Goal: Task Accomplishment & Management: Complete application form

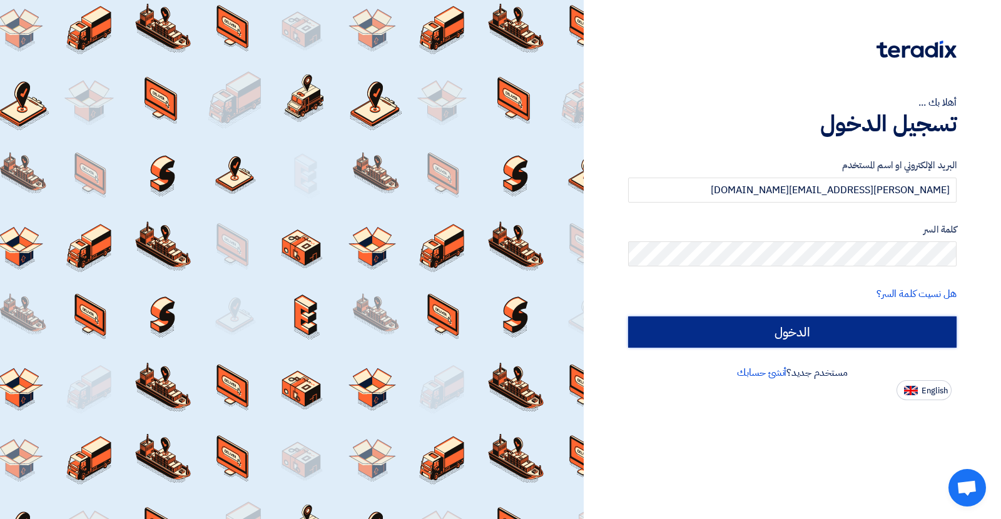
click at [730, 329] on input "الدخول" at bounding box center [792, 332] width 329 height 31
type input "Sign in"
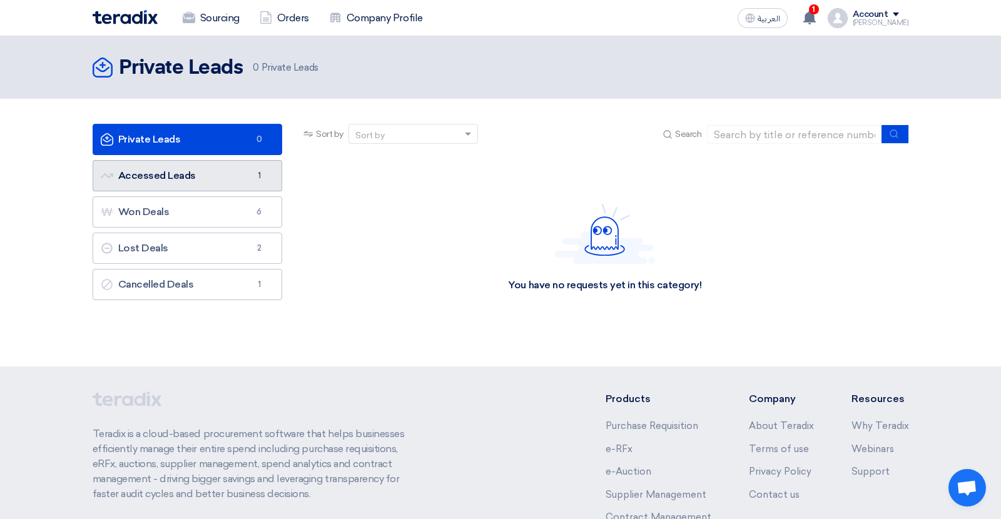
click at [184, 178] on link "Accessed Leads Accessed Leads 1" at bounding box center [188, 175] width 190 height 31
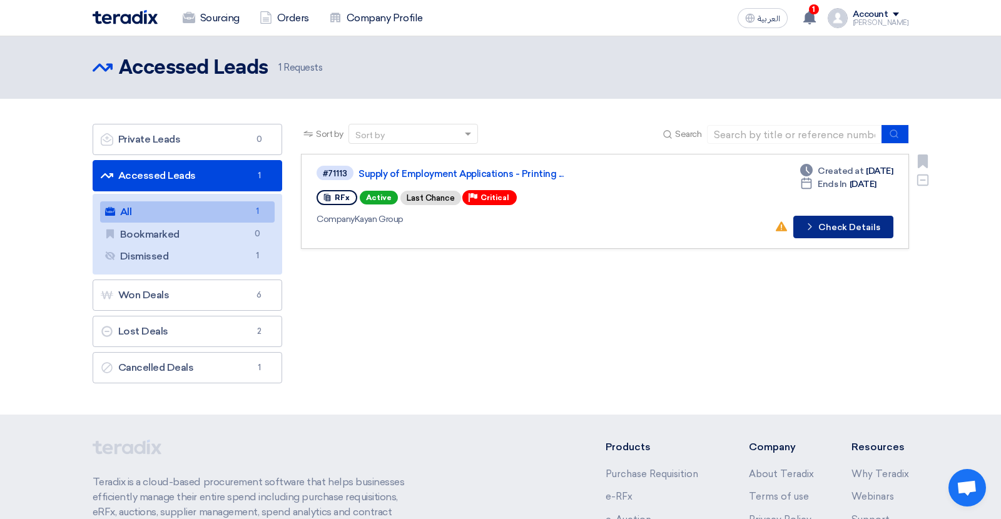
click at [832, 222] on button "Check details Check Details" at bounding box center [844, 227] width 100 height 23
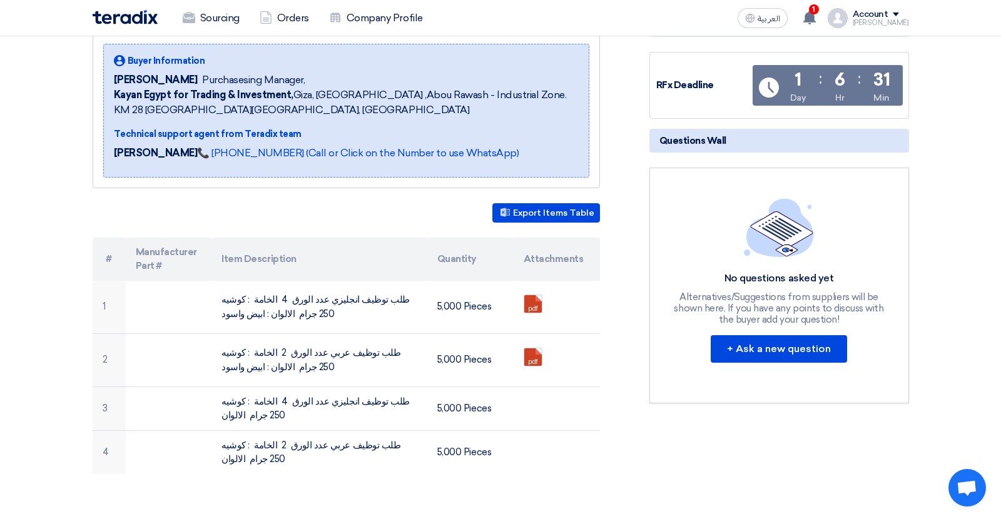
scroll to position [260, 0]
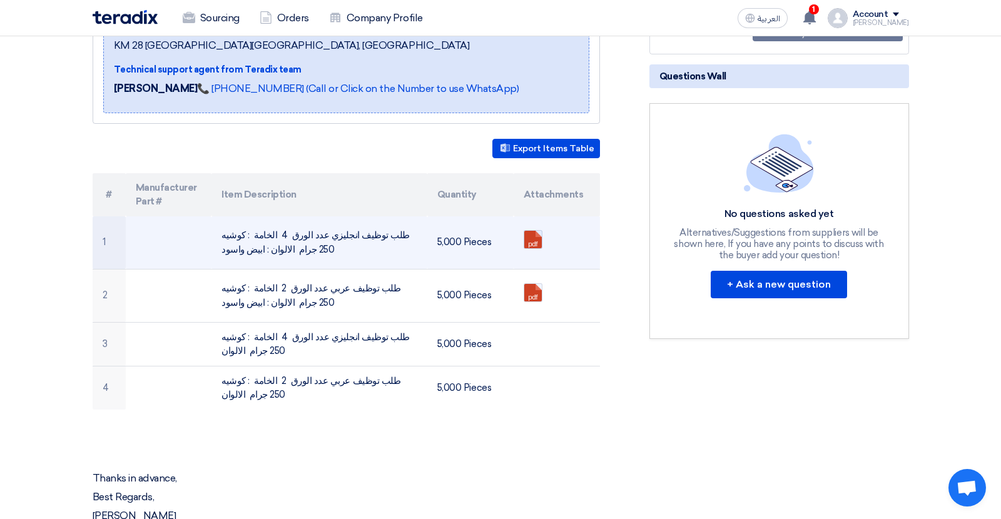
click at [533, 237] on link at bounding box center [574, 268] width 100 height 75
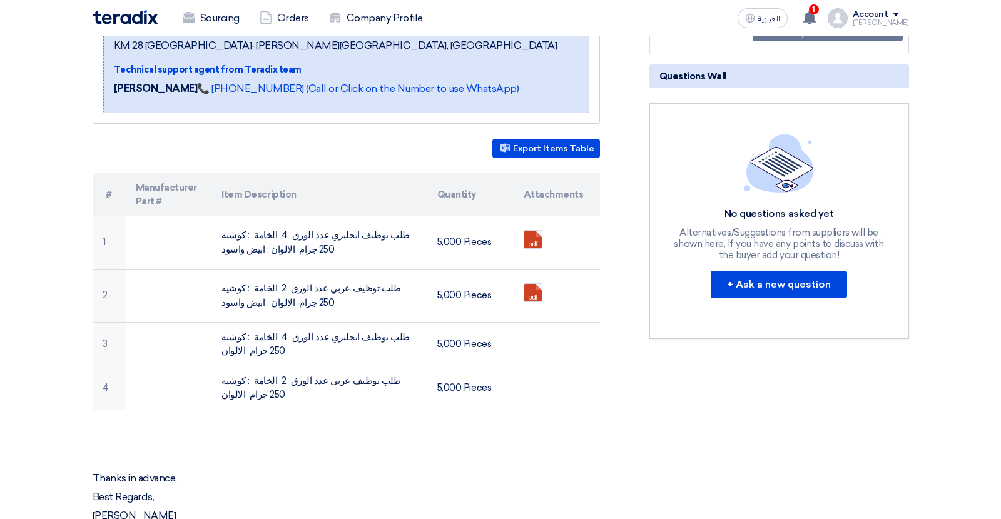
scroll to position [260, 0]
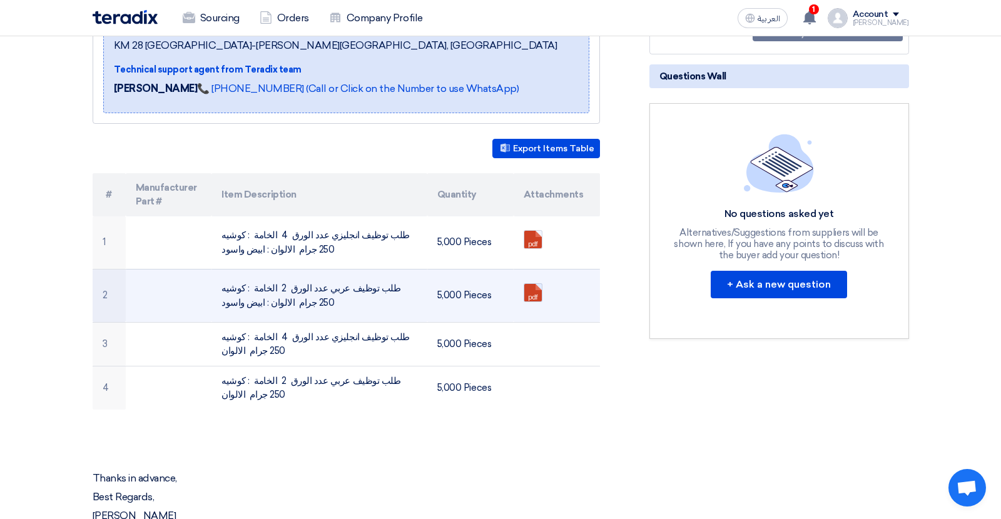
click at [534, 297] on link at bounding box center [574, 321] width 100 height 75
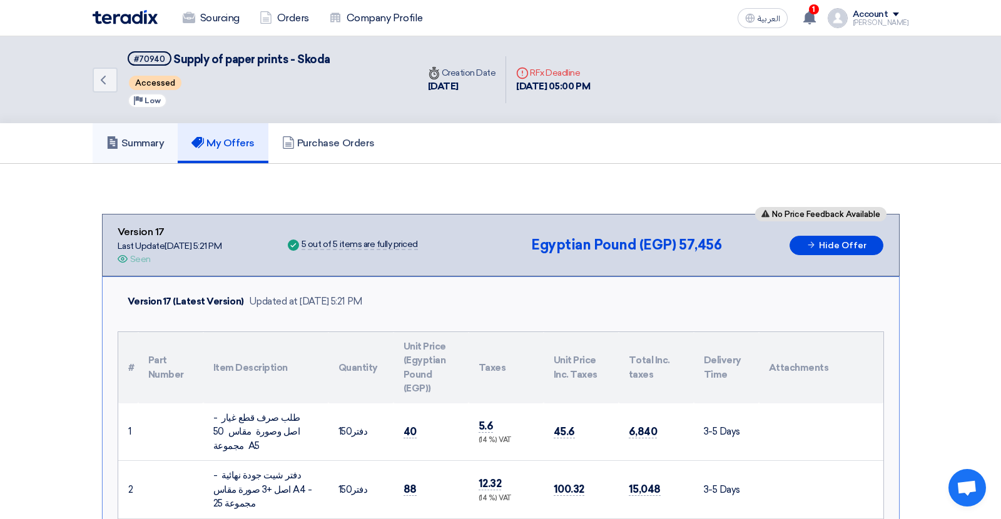
click at [137, 141] on h5 "Summary" at bounding box center [135, 143] width 58 height 13
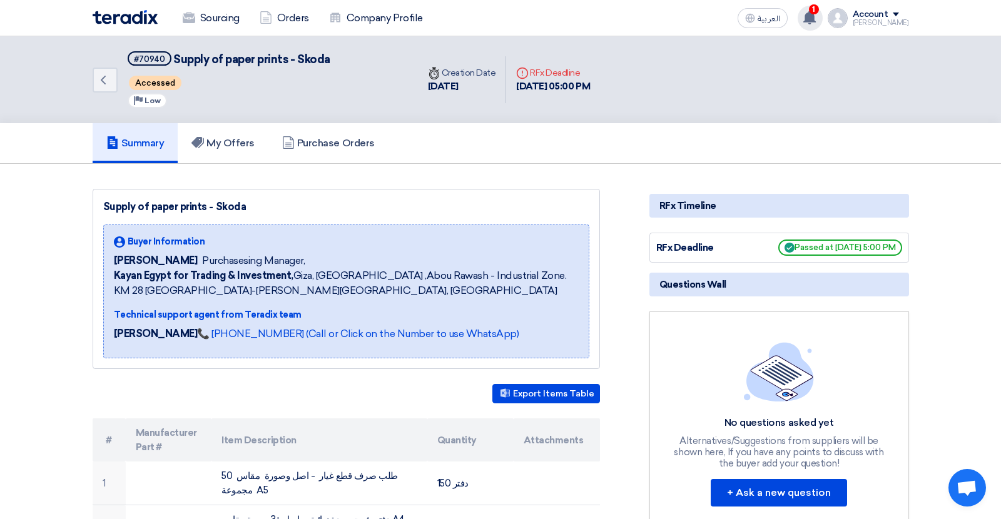
click at [816, 19] on use at bounding box center [810, 18] width 13 height 14
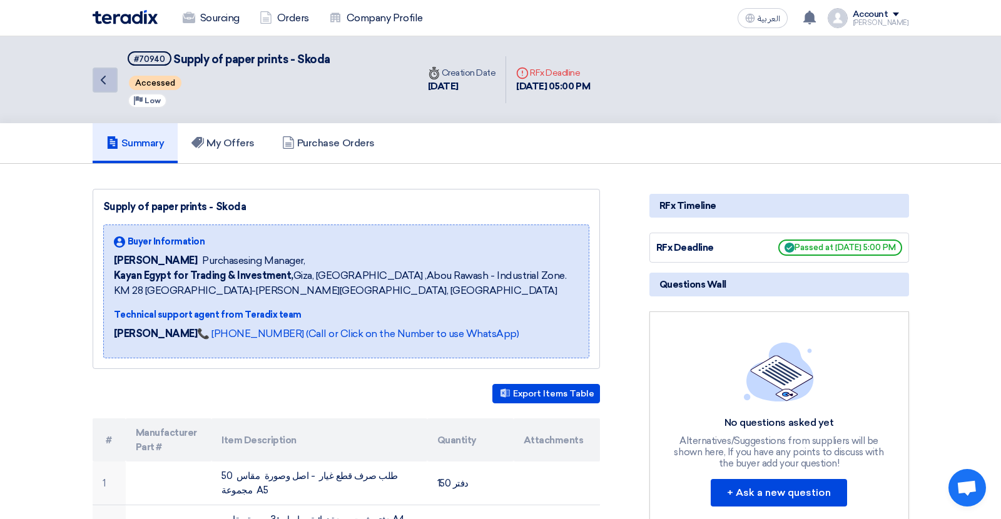
click at [101, 82] on icon "Back" at bounding box center [103, 80] width 15 height 15
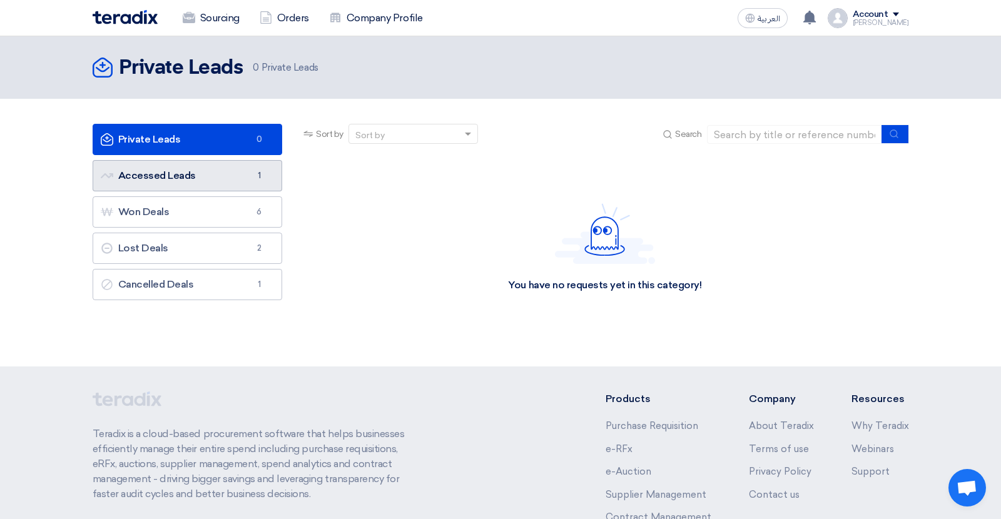
click at [223, 181] on link "Accessed Leads Accessed Leads 1" at bounding box center [188, 175] width 190 height 31
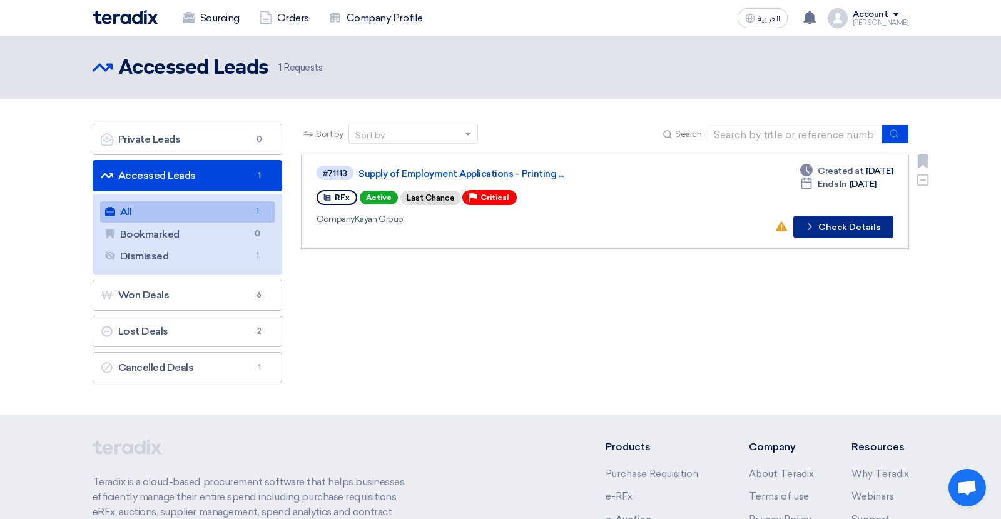
click at [849, 227] on button "Check details Check Details" at bounding box center [844, 227] width 100 height 23
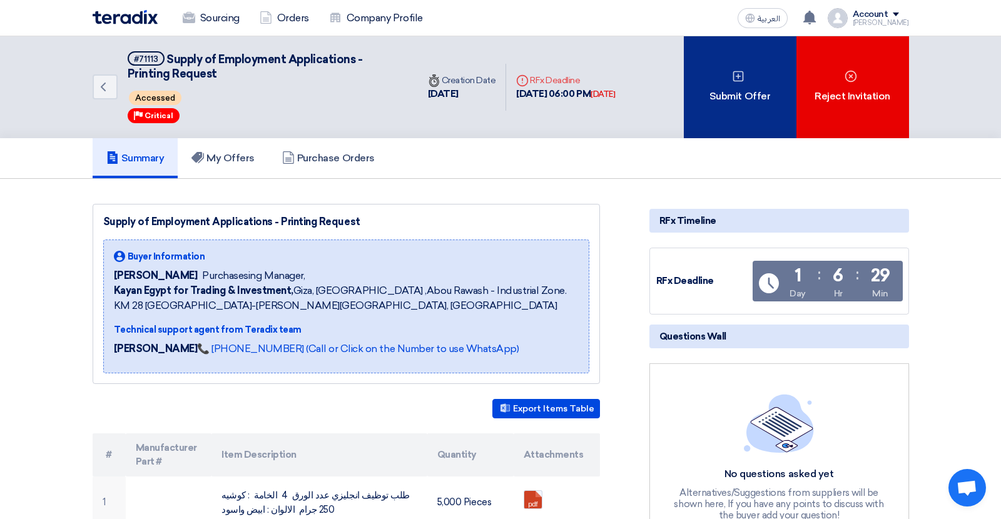
click at [730, 73] on div "Submit Offer" at bounding box center [740, 87] width 113 height 102
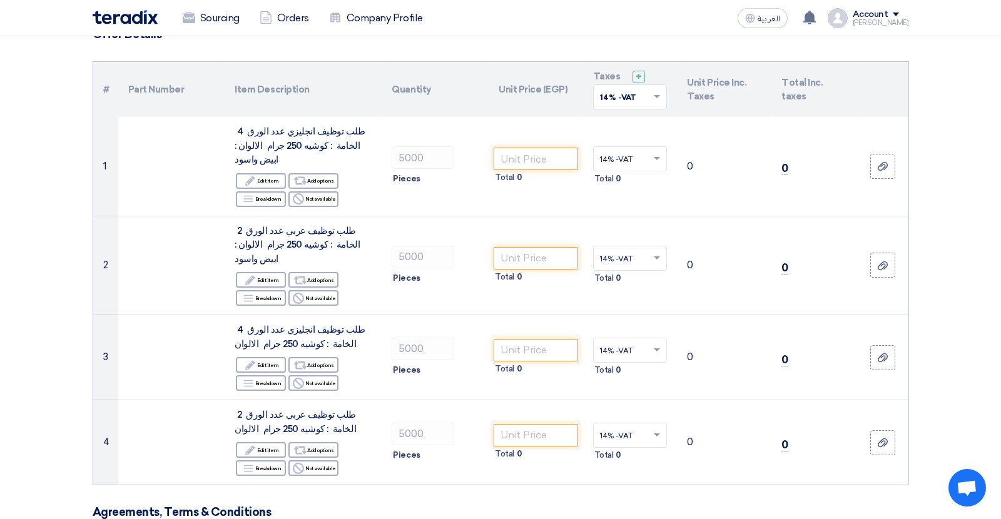
scroll to position [108, 0]
click at [544, 185] on td "Total 0" at bounding box center [536, 165] width 95 height 99
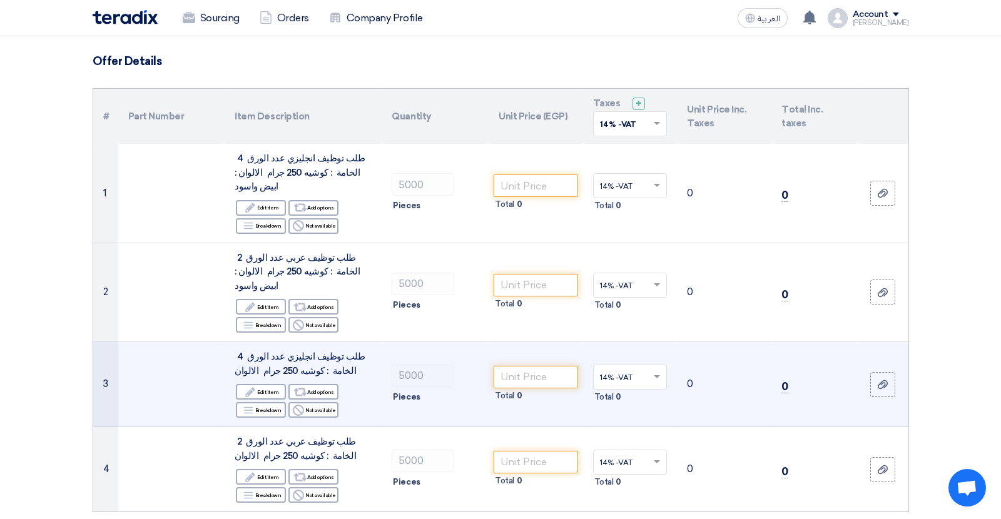
scroll to position [96, 0]
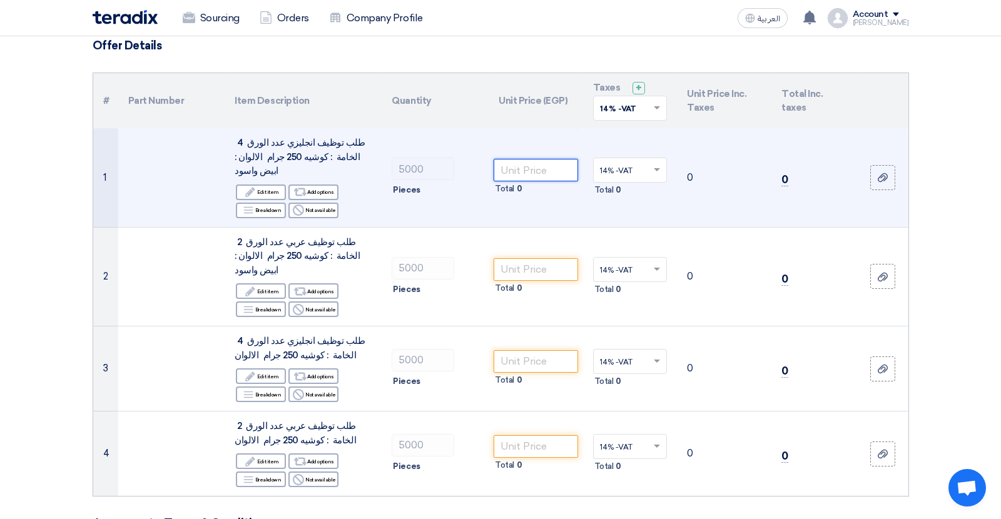
click at [528, 163] on input "number" at bounding box center [536, 170] width 84 height 23
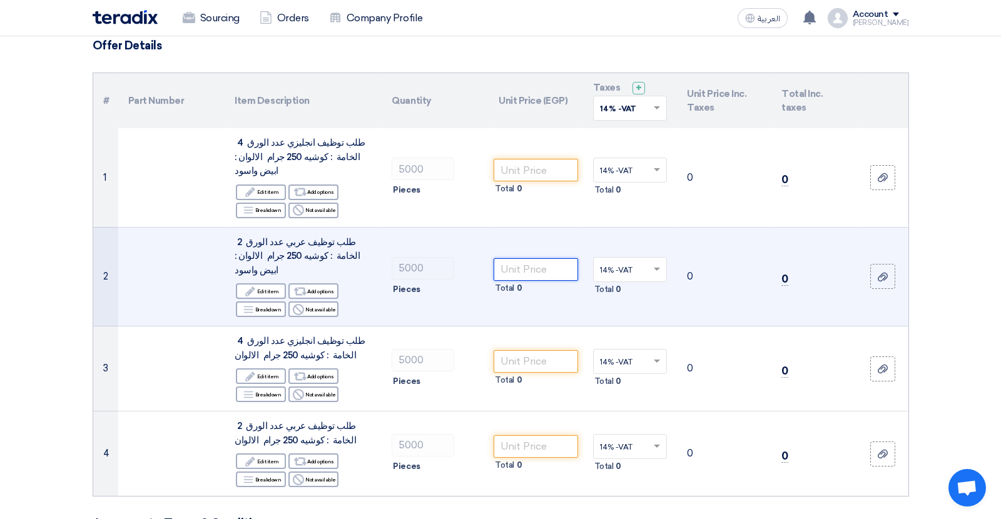
click at [523, 258] on input "number" at bounding box center [536, 269] width 84 height 23
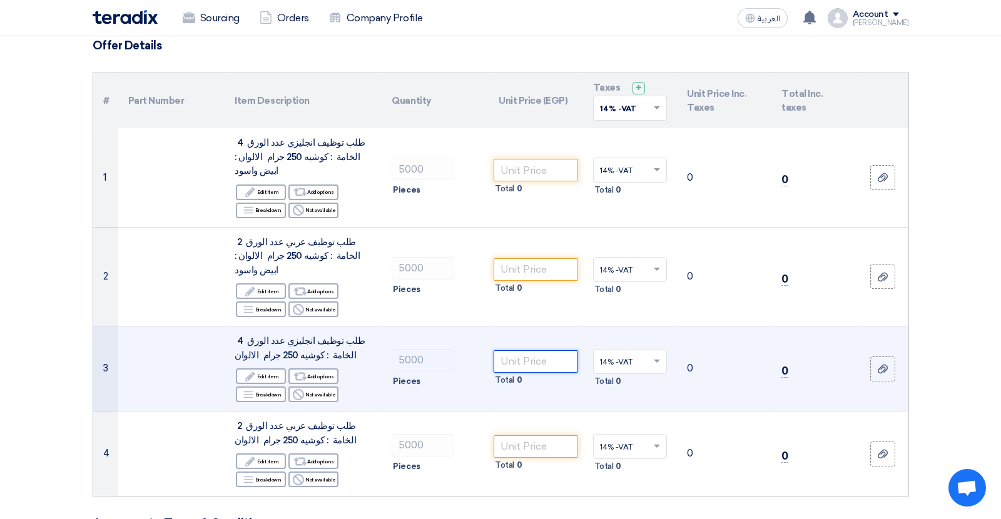
click at [517, 350] on input "number" at bounding box center [536, 361] width 84 height 23
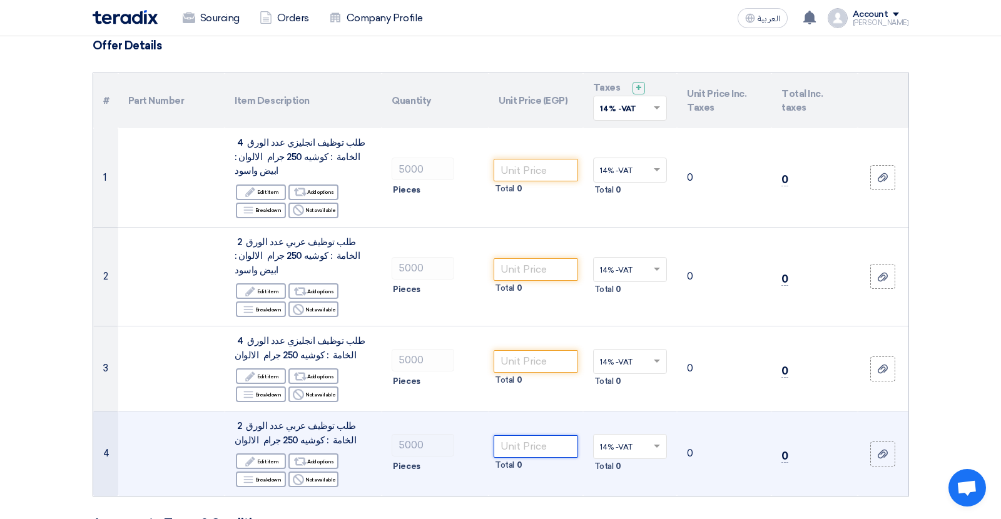
click at [512, 436] on input "number" at bounding box center [536, 447] width 84 height 23
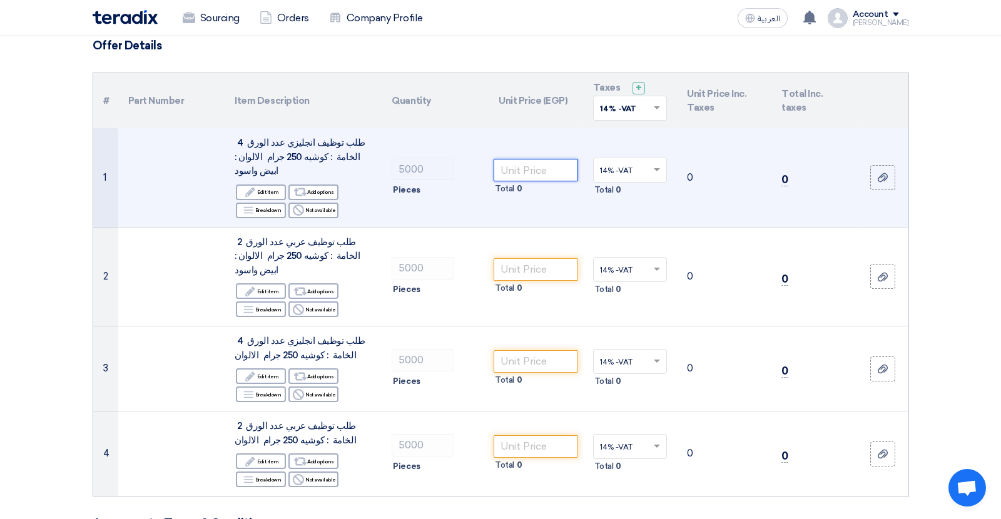
click at [519, 166] on input "number" at bounding box center [536, 170] width 84 height 23
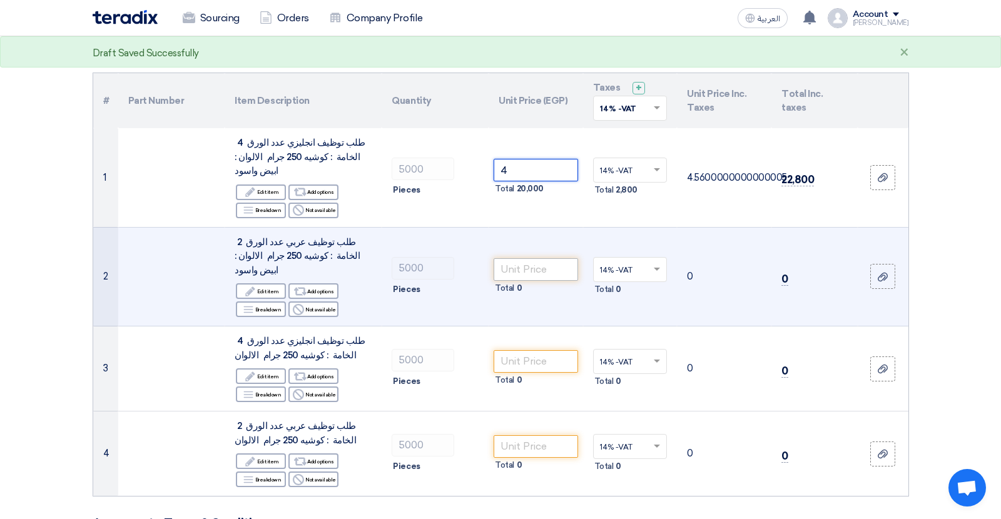
type input "4"
click at [517, 258] on input "number" at bounding box center [536, 269] width 84 height 23
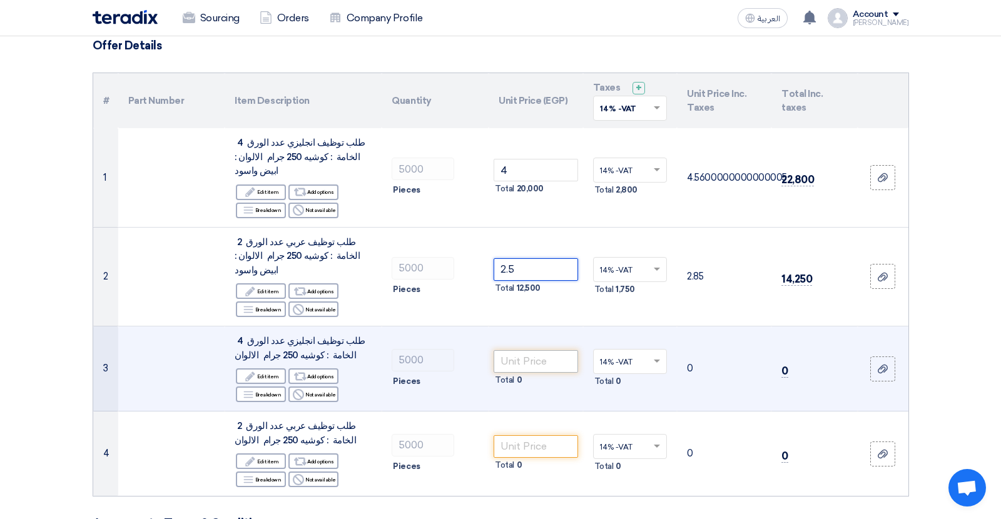
type input "2.5"
click at [519, 350] on input "number" at bounding box center [536, 361] width 84 height 23
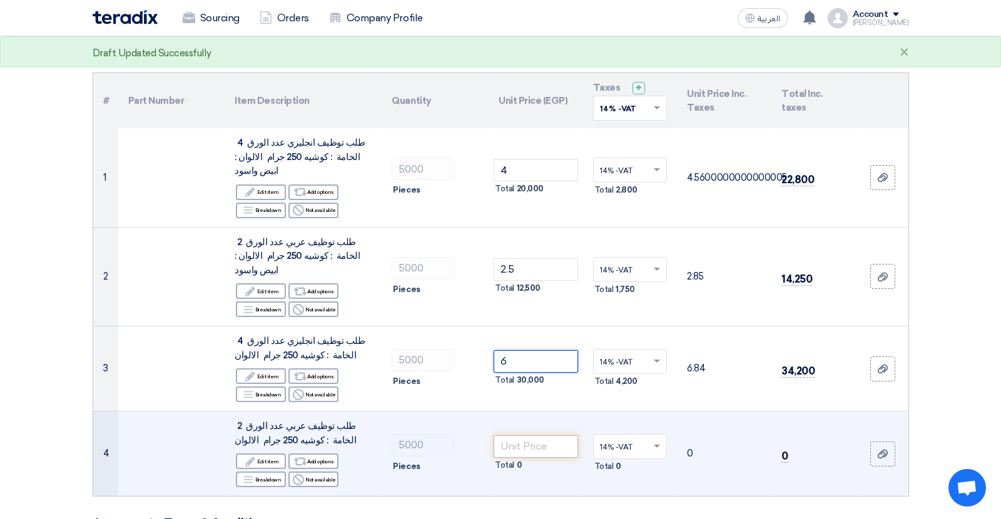
type input "6"
click at [516, 436] on input "number" at bounding box center [536, 447] width 84 height 23
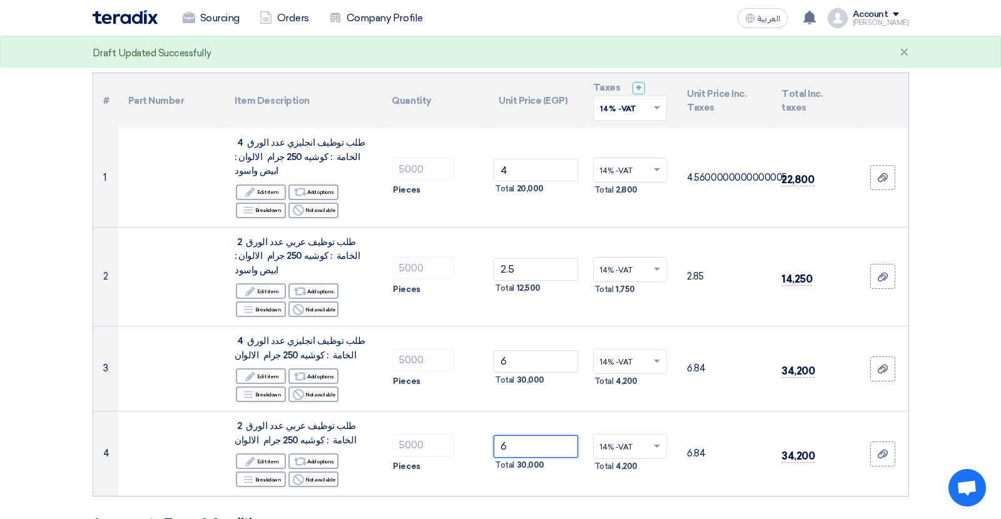
type input "6"
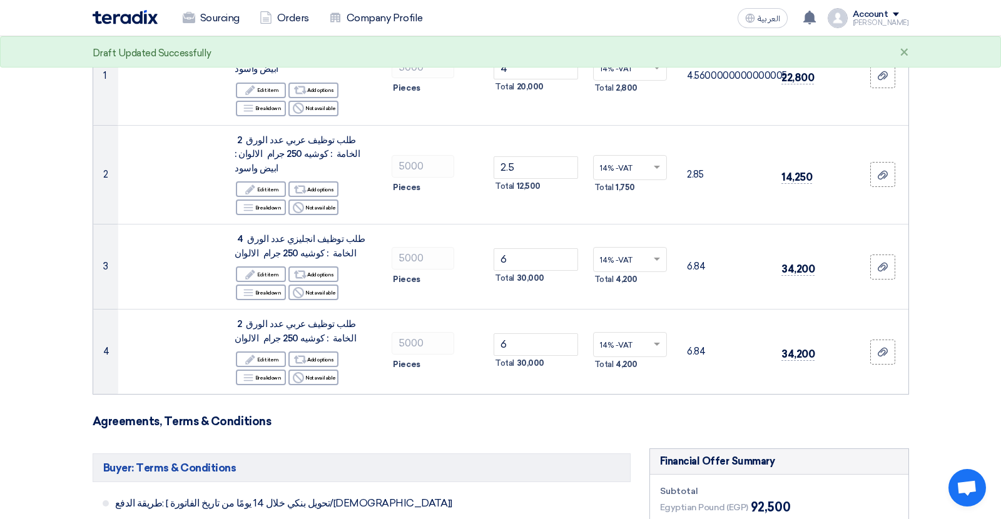
scroll to position [201, 0]
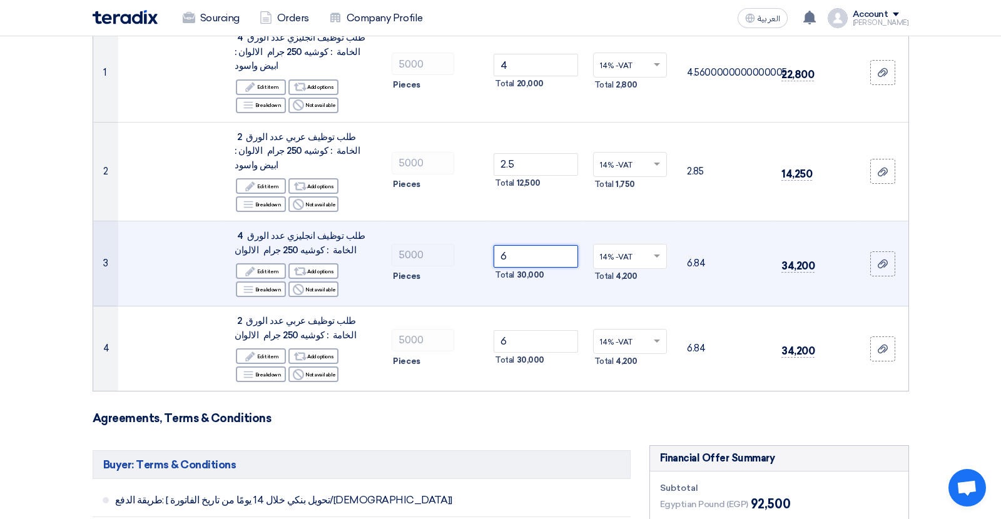
click at [503, 245] on input "6" at bounding box center [536, 256] width 84 height 23
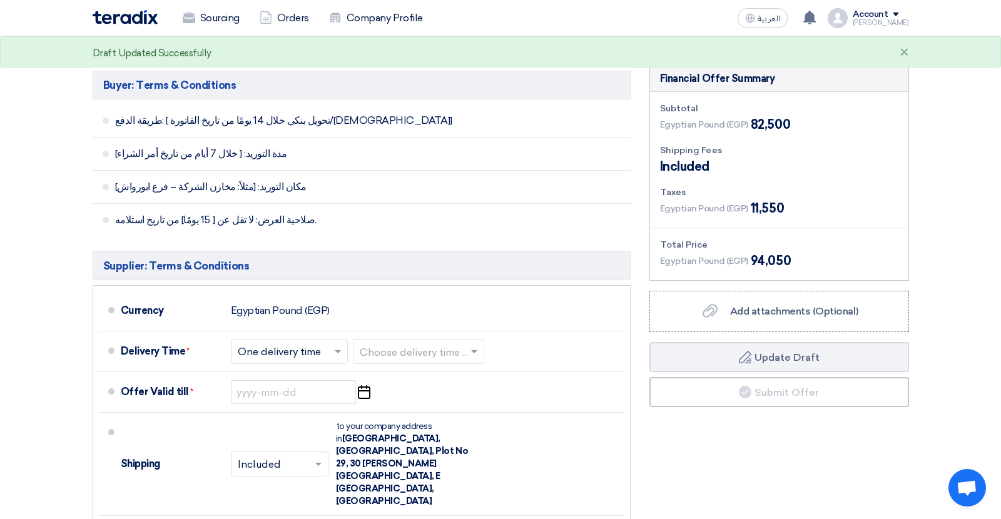
scroll to position [596, 0]
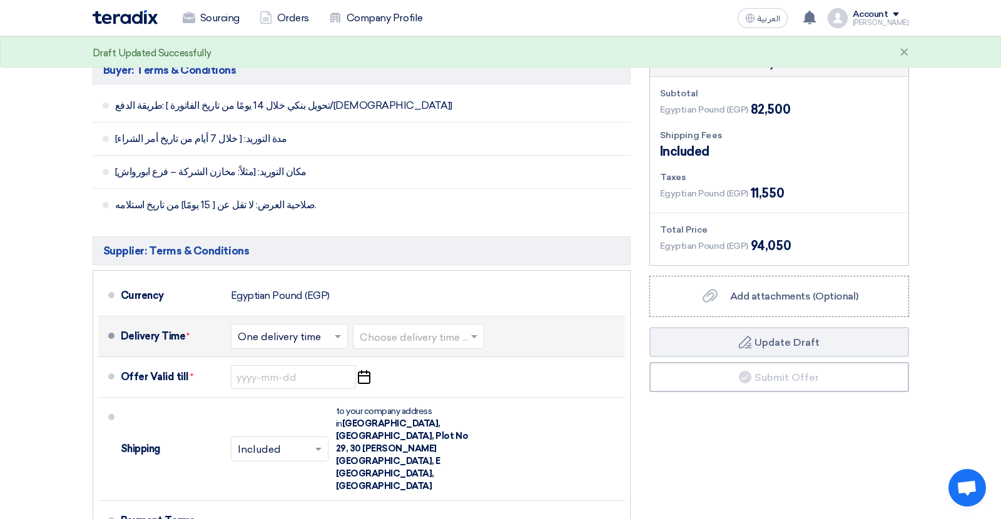
click at [345, 330] on span at bounding box center [340, 336] width 16 height 13
type input "4"
click at [313, 381] on span "One delivery time" at bounding box center [281, 387] width 86 height 12
click at [473, 329] on input "text" at bounding box center [419, 338] width 119 height 18
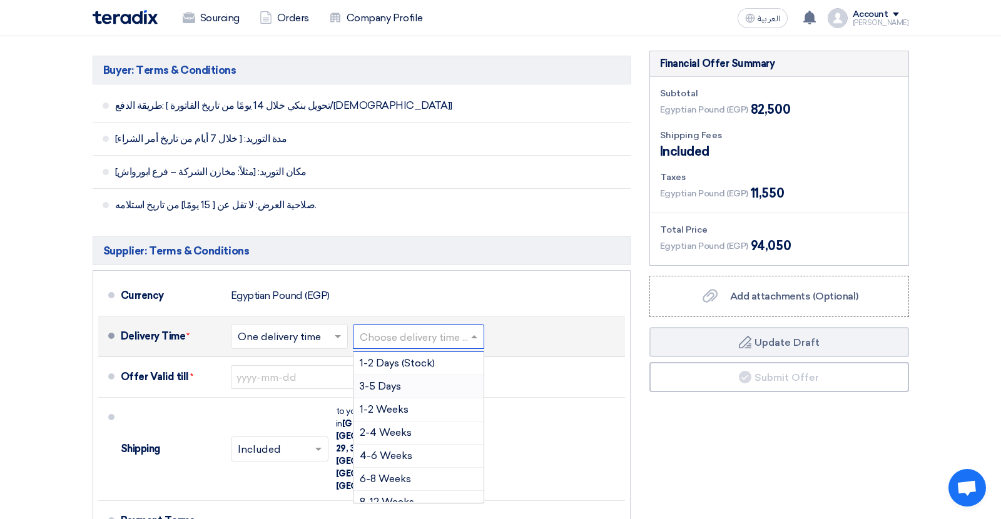
click at [444, 376] on div "3-5 Days" at bounding box center [419, 387] width 130 height 23
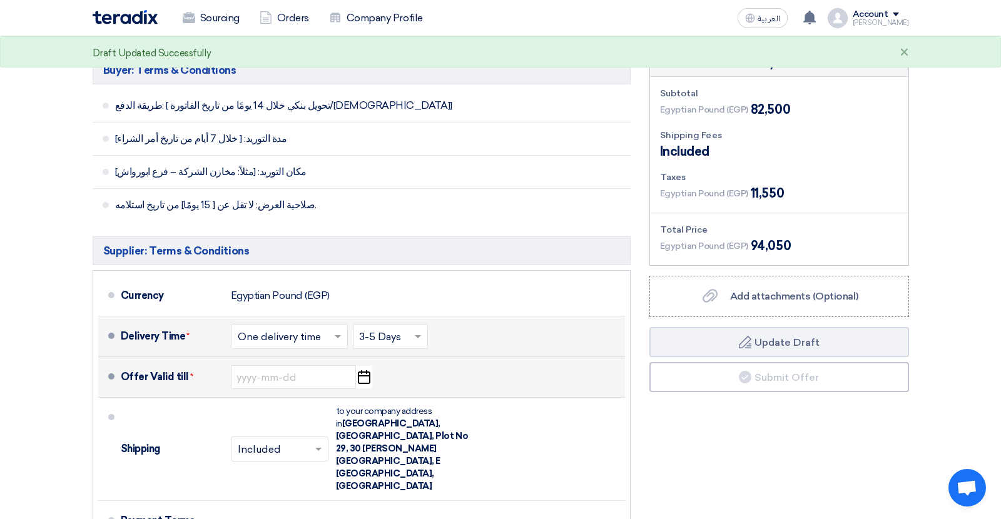
click at [362, 366] on icon "Pick a date" at bounding box center [363, 377] width 17 height 23
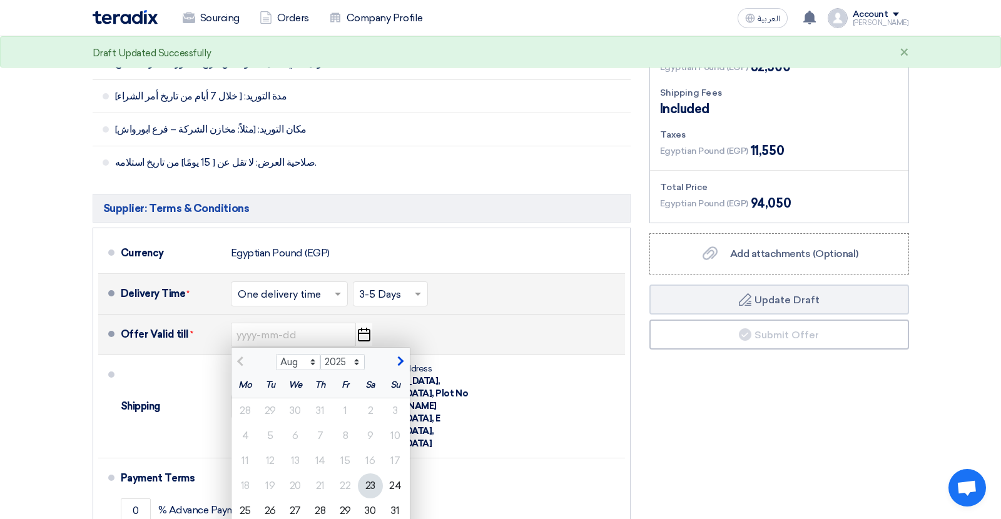
scroll to position [648, 0]
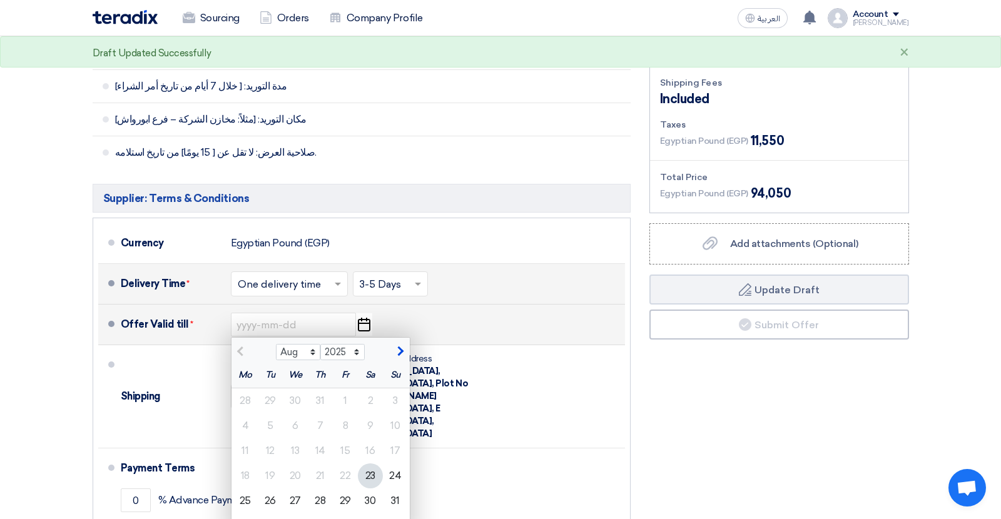
click at [397, 346] on span "button" at bounding box center [399, 351] width 7 height 11
select select "9"
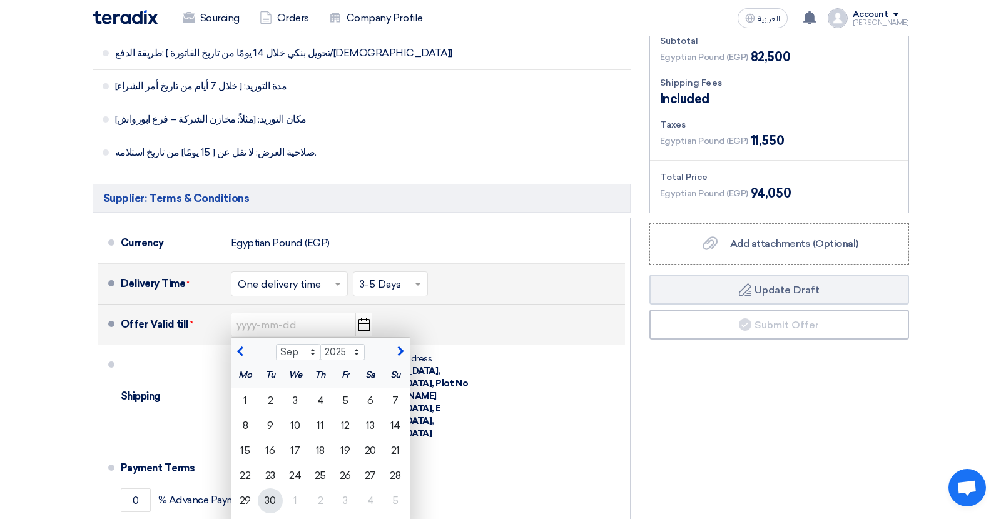
click at [265, 489] on div "30" at bounding box center [270, 501] width 25 height 25
type input "[DATE]"
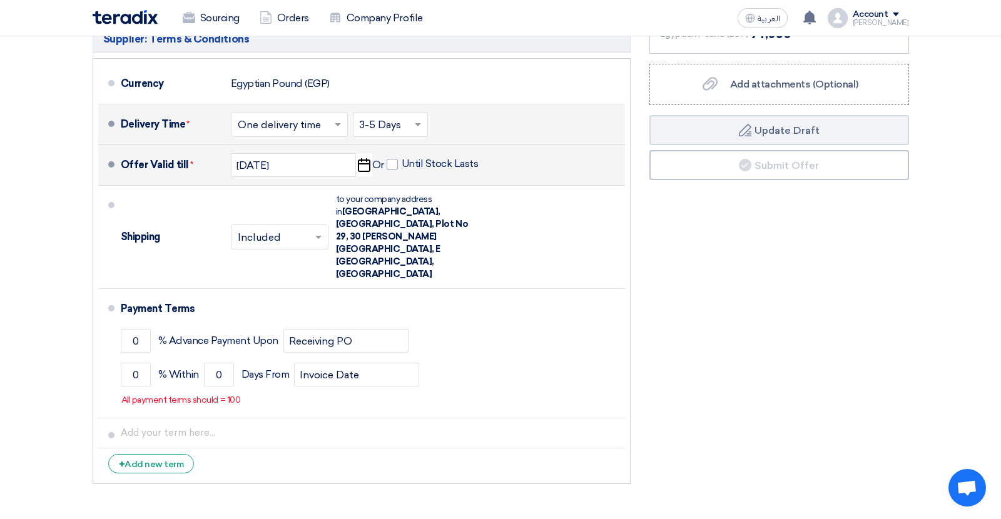
scroll to position [811, 0]
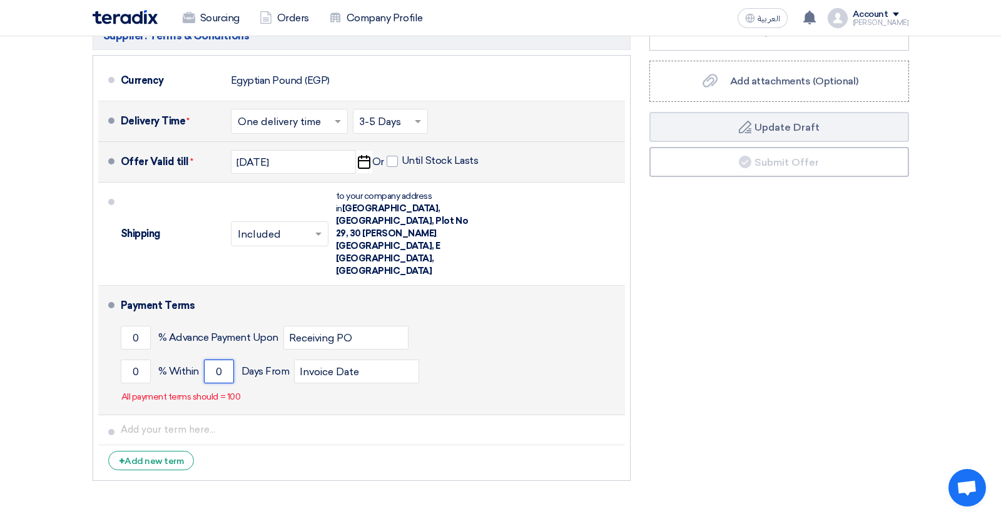
click at [222, 360] on input "0" at bounding box center [219, 372] width 30 height 24
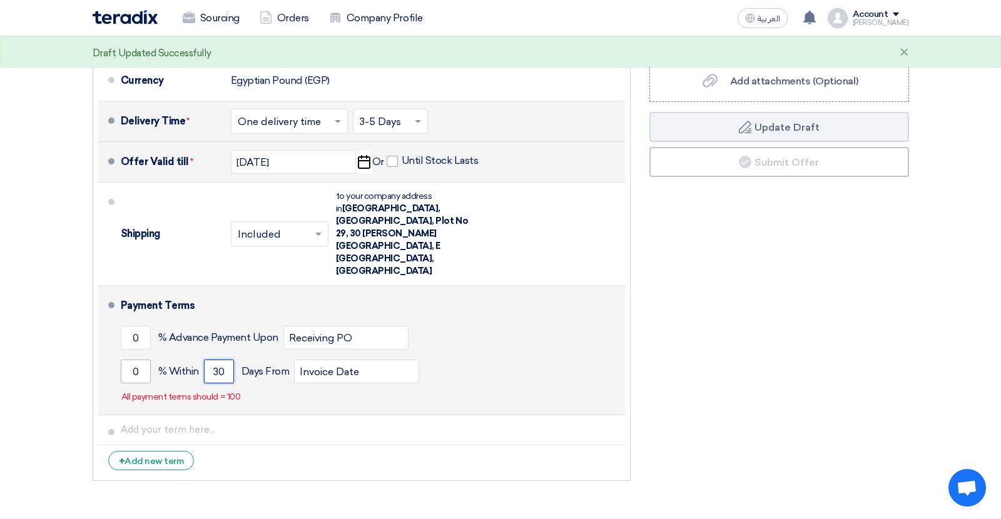
type input "30"
click at [135, 360] on input "0" at bounding box center [136, 372] width 30 height 24
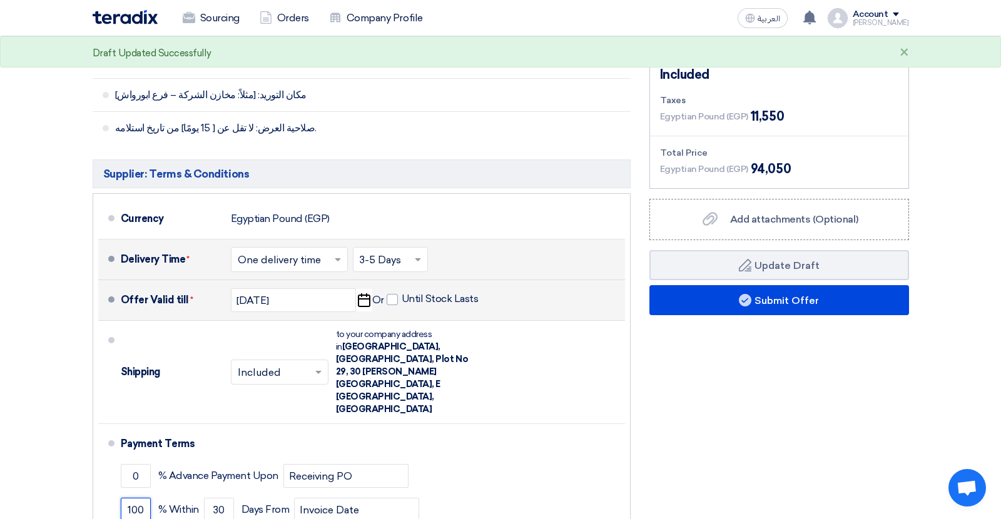
scroll to position [612, 0]
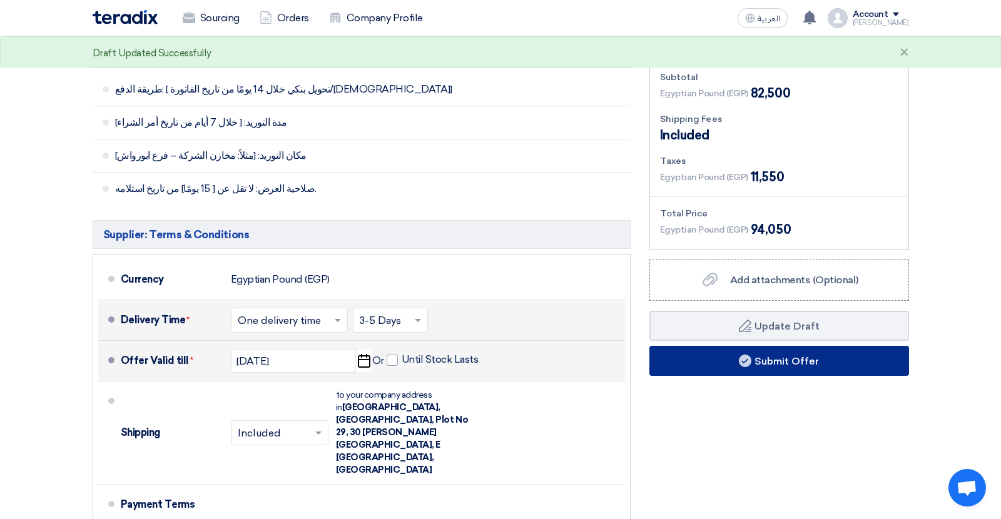
type input "100"
click at [718, 346] on button "Submit Offer" at bounding box center [780, 361] width 260 height 30
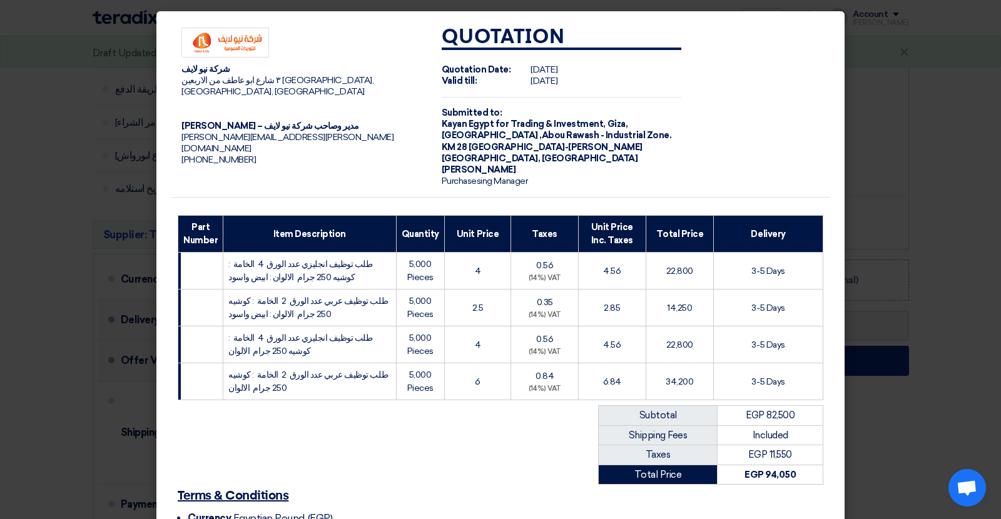
scroll to position [151, 0]
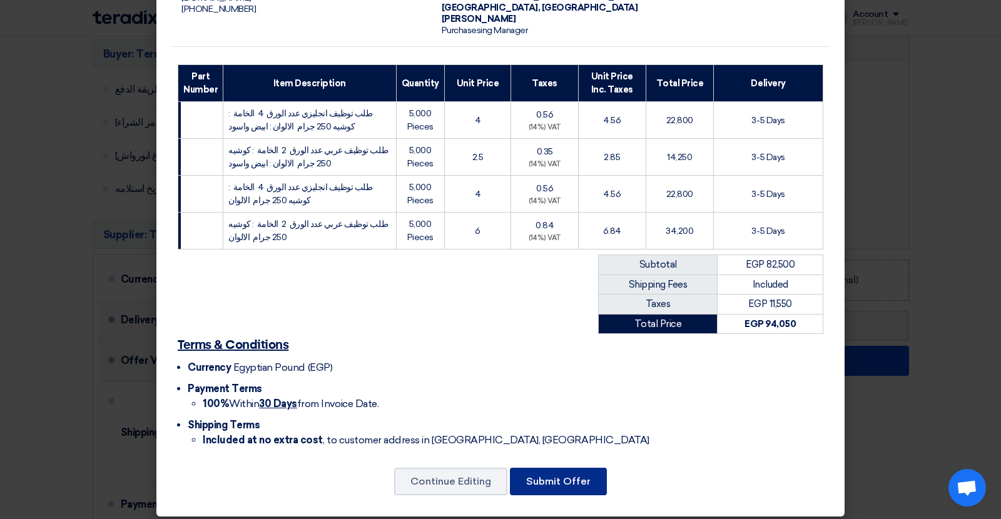
click at [578, 469] on button "Submit Offer" at bounding box center [558, 482] width 97 height 28
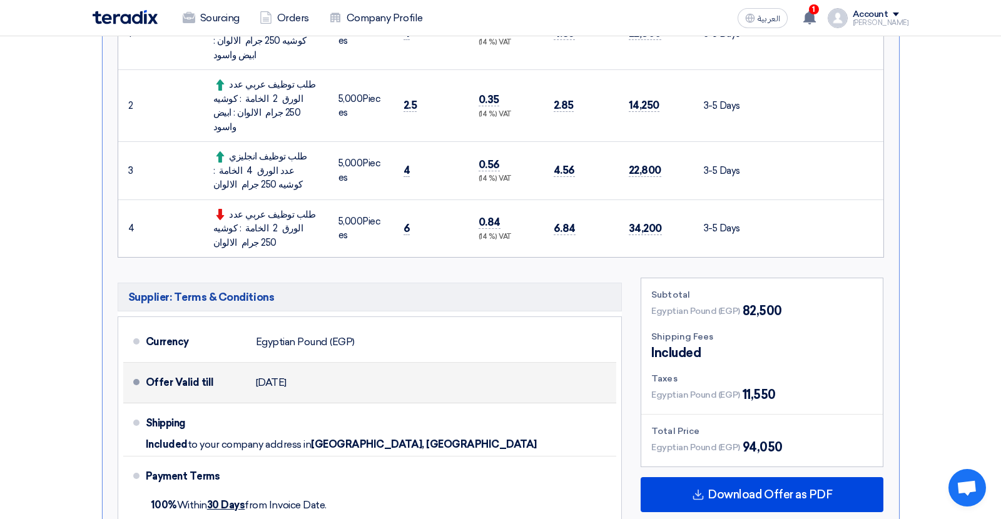
scroll to position [456, 0]
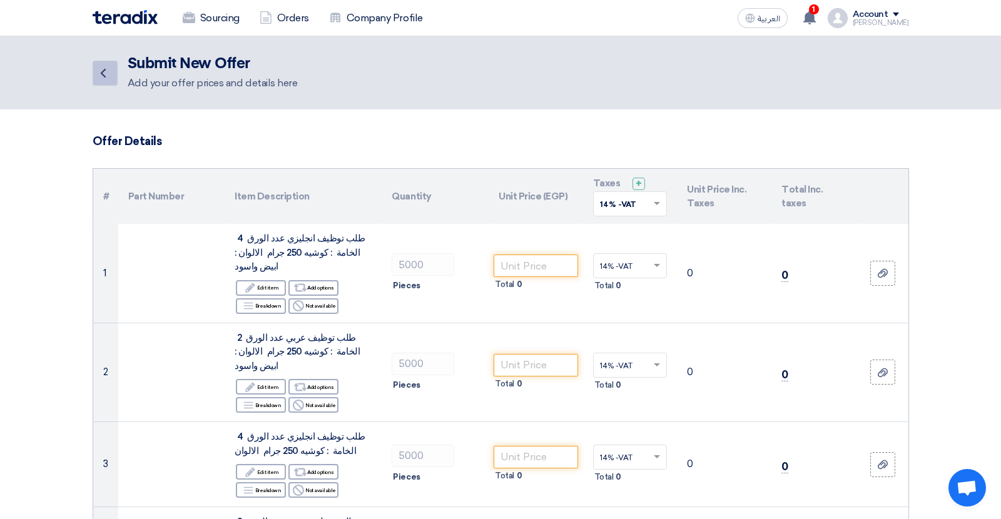
click at [106, 79] on icon "Back" at bounding box center [103, 73] width 15 height 15
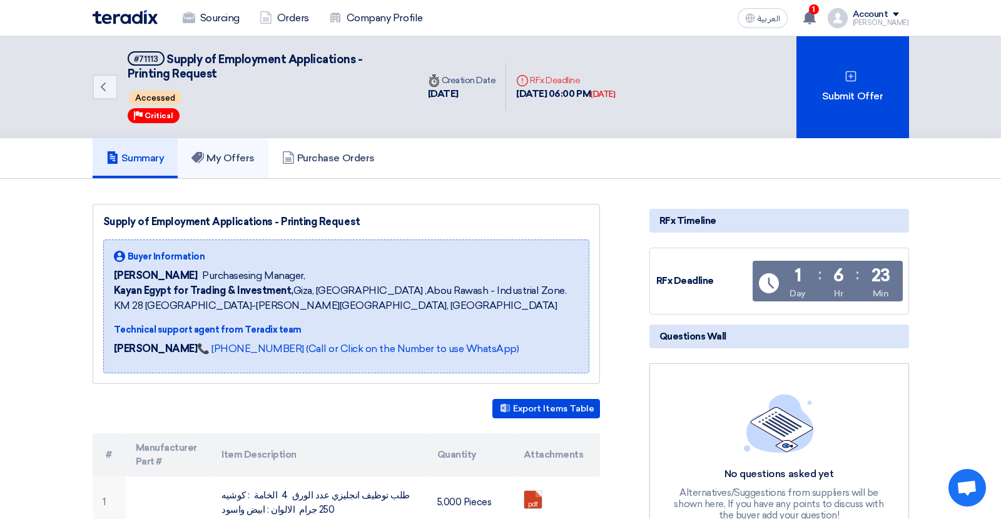
click at [218, 168] on link "My Offers" at bounding box center [223, 158] width 91 height 40
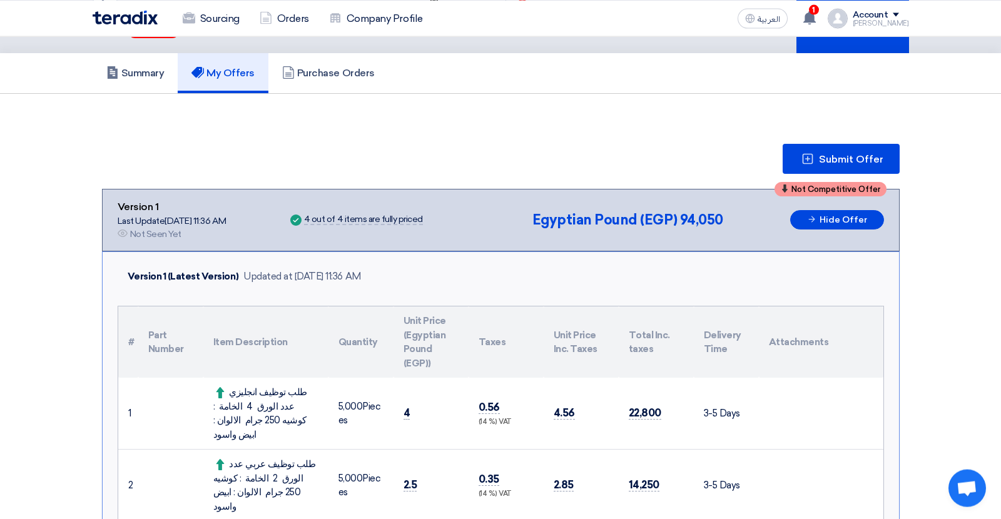
scroll to position [121, 0]
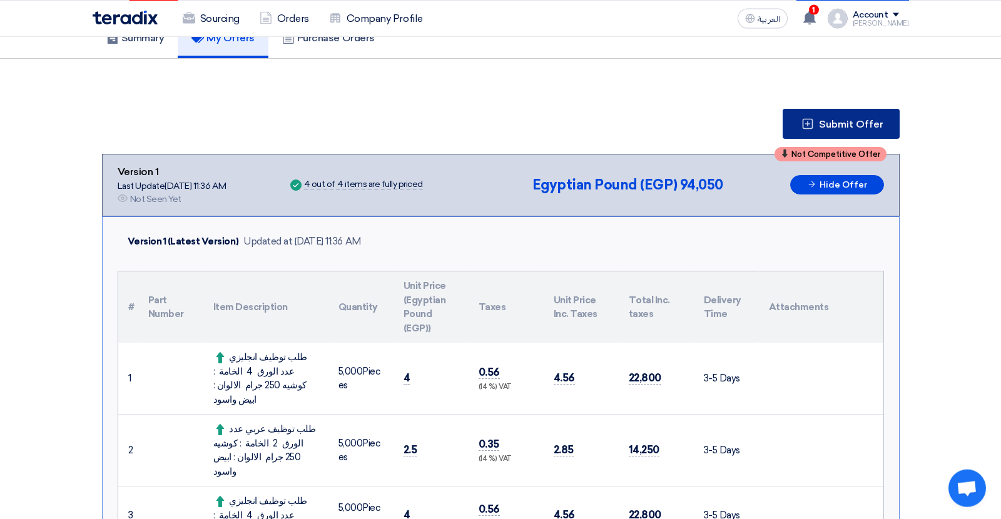
click at [812, 126] on button "Submit Offer" at bounding box center [841, 123] width 117 height 30
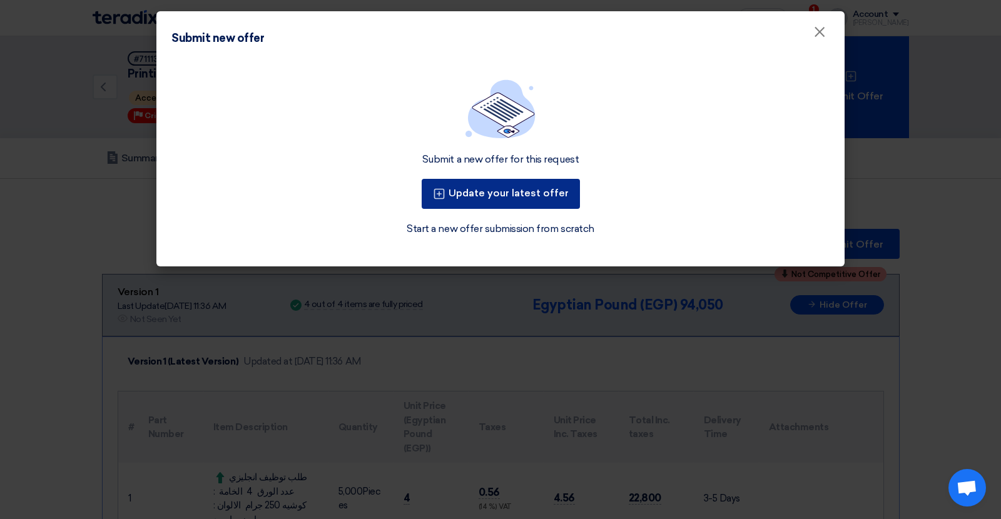
click at [519, 200] on button "Update your latest offer" at bounding box center [501, 194] width 158 height 30
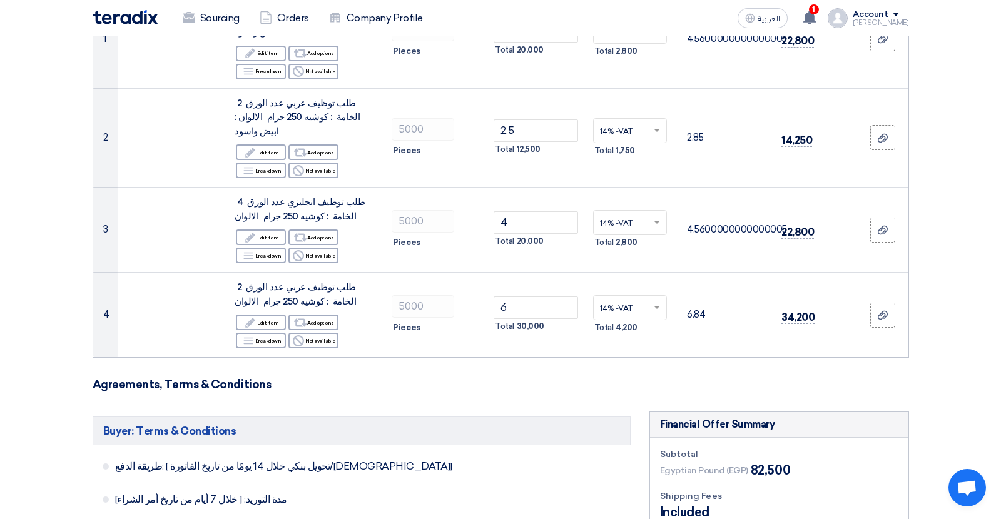
scroll to position [233, 0]
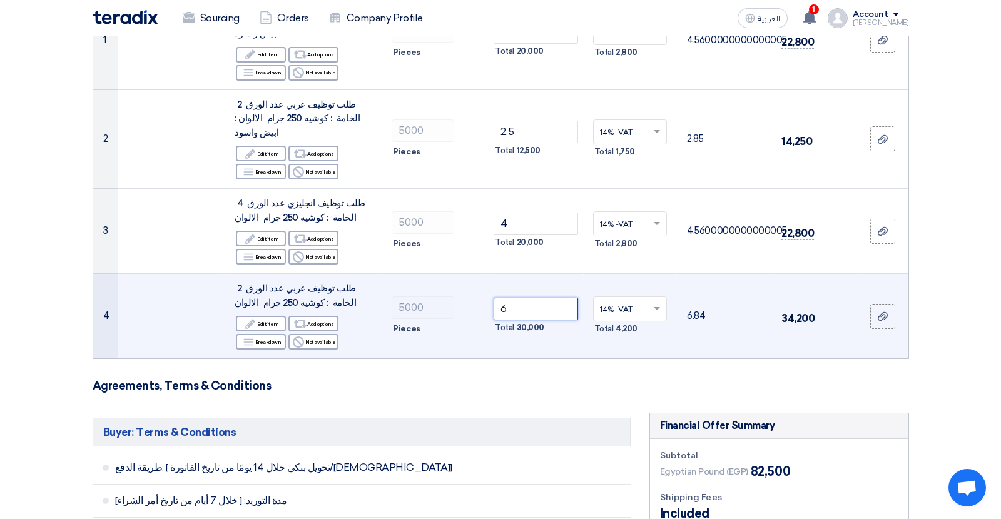
click at [504, 298] on input "6" at bounding box center [536, 309] width 84 height 23
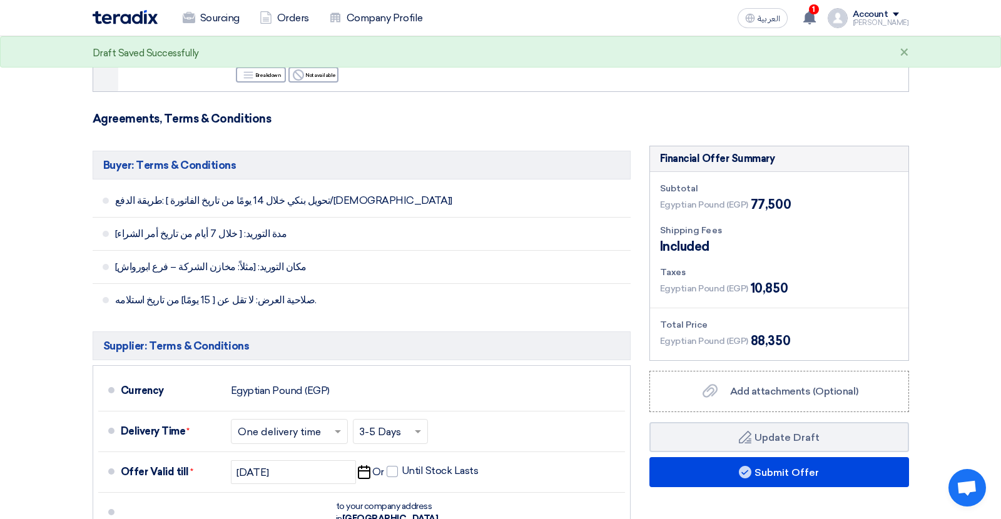
scroll to position [623, 0]
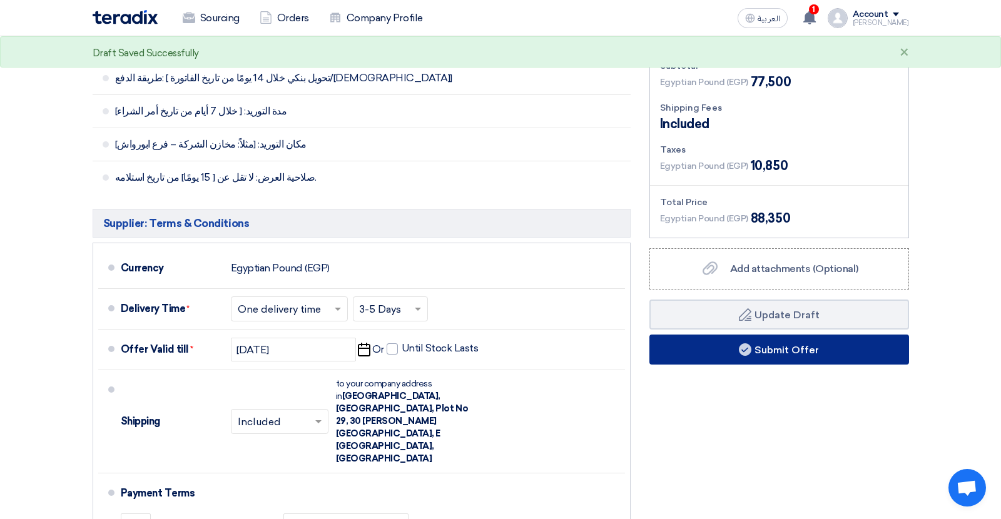
click at [698, 335] on button "Submit Offer" at bounding box center [780, 350] width 260 height 30
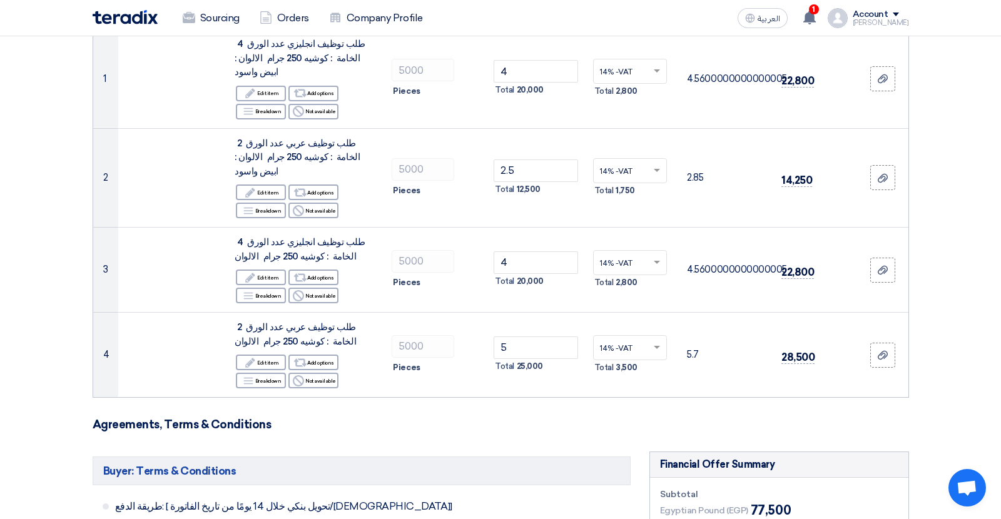
scroll to position [152, 0]
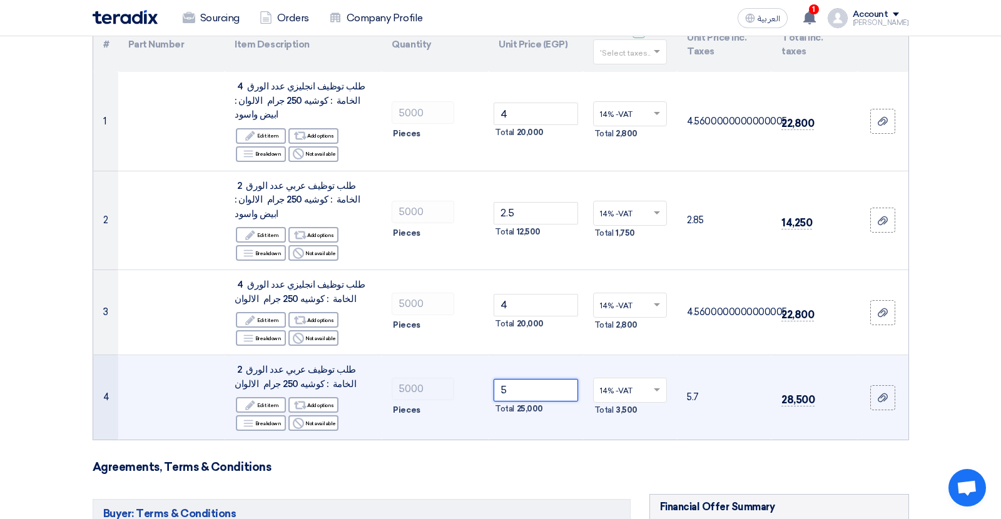
click at [508, 379] on input "5" at bounding box center [536, 390] width 84 height 23
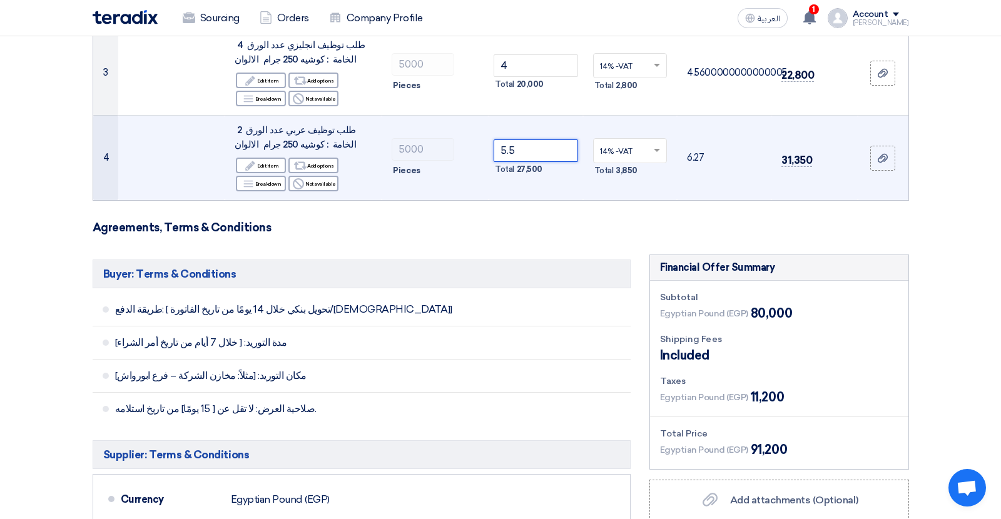
scroll to position [526, 0]
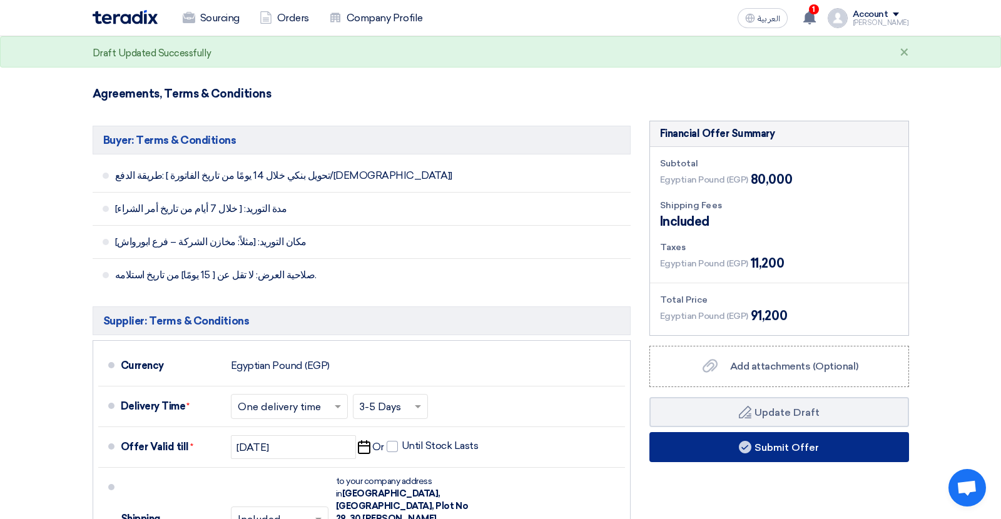
type input "5.5"
click at [710, 432] on button "Submit Offer" at bounding box center [780, 447] width 260 height 30
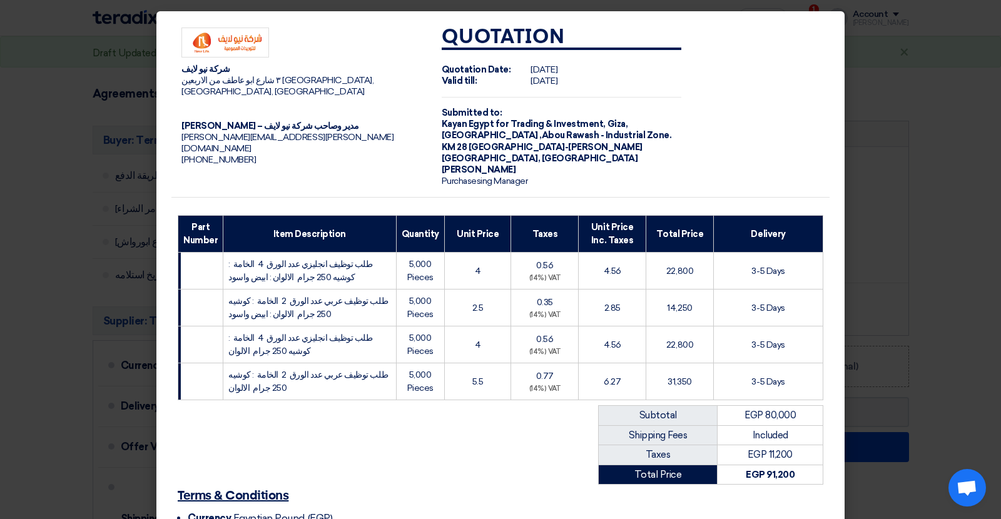
scroll to position [151, 0]
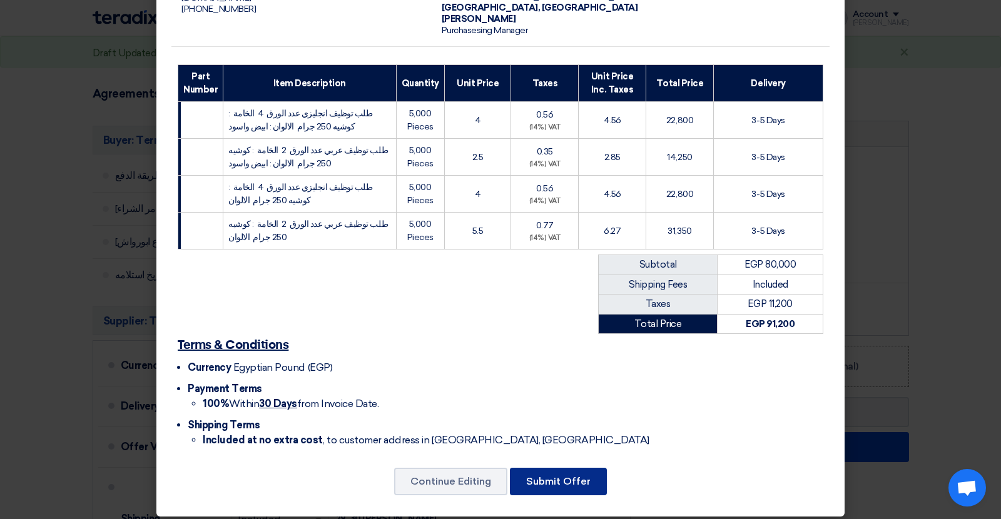
click at [582, 471] on button "Submit Offer" at bounding box center [558, 482] width 97 height 28
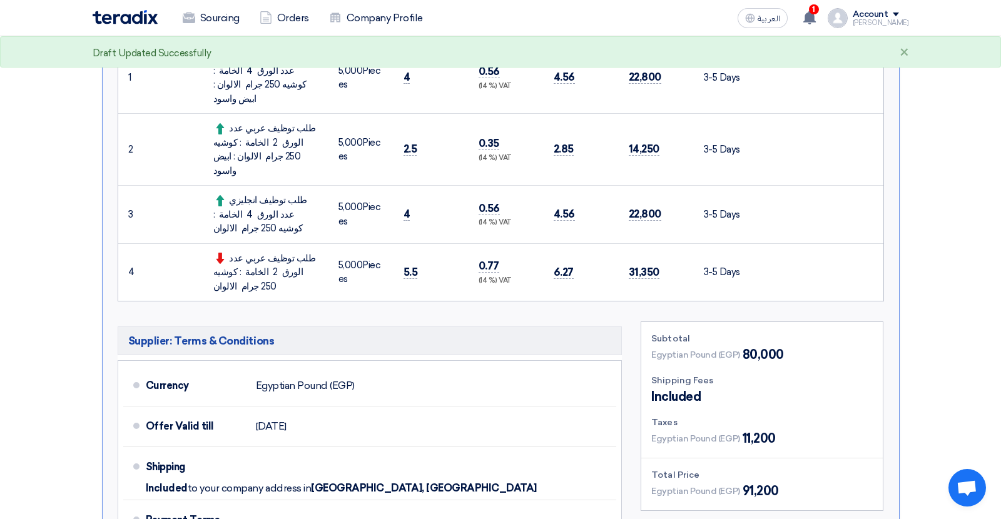
scroll to position [483, 0]
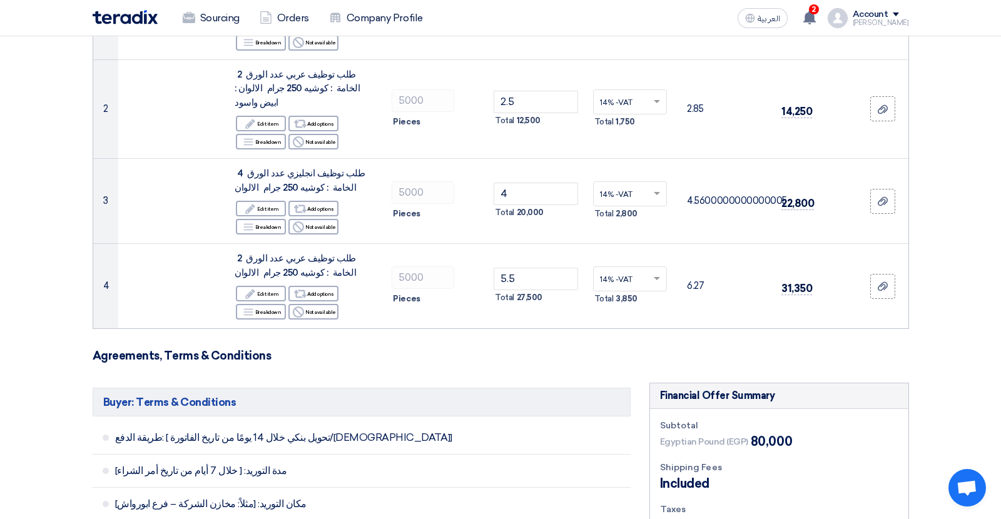
scroll to position [282, 0]
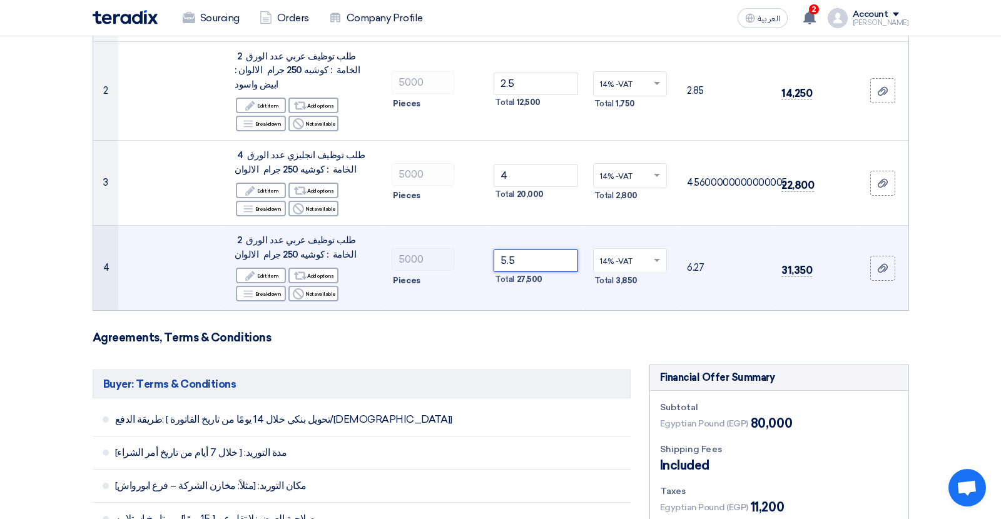
click at [503, 250] on input "5.5" at bounding box center [536, 261] width 84 height 23
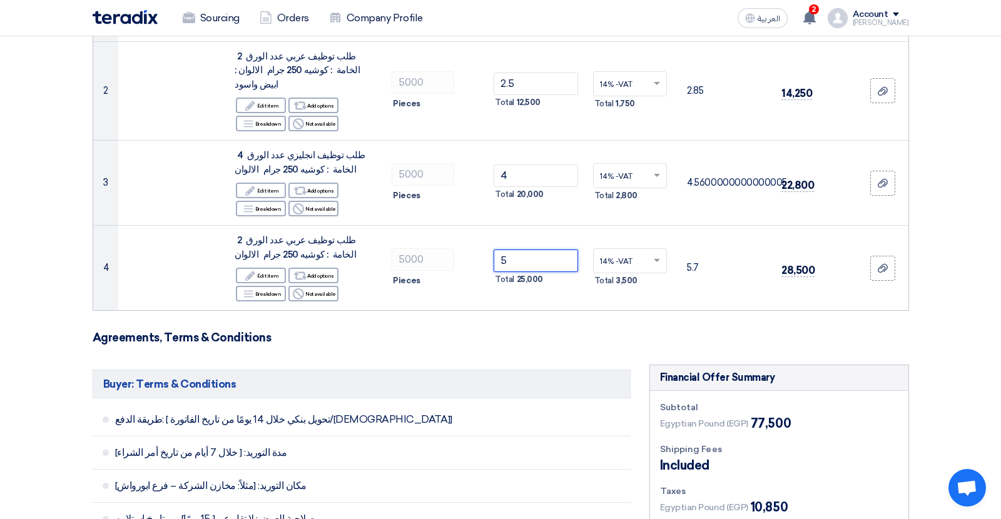
type input "5"
click at [512, 331] on h3 "Agreements, Terms & Conditions" at bounding box center [501, 338] width 817 height 14
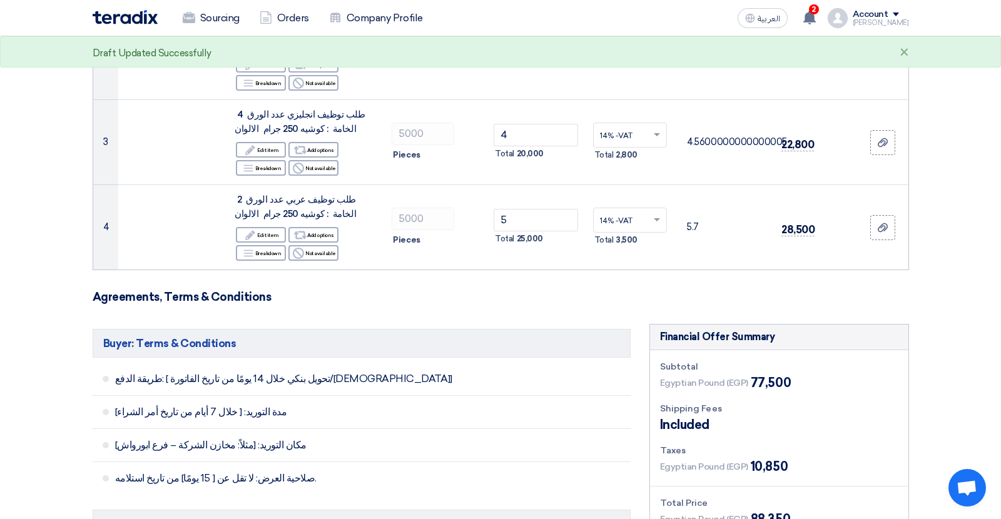
scroll to position [505, 0]
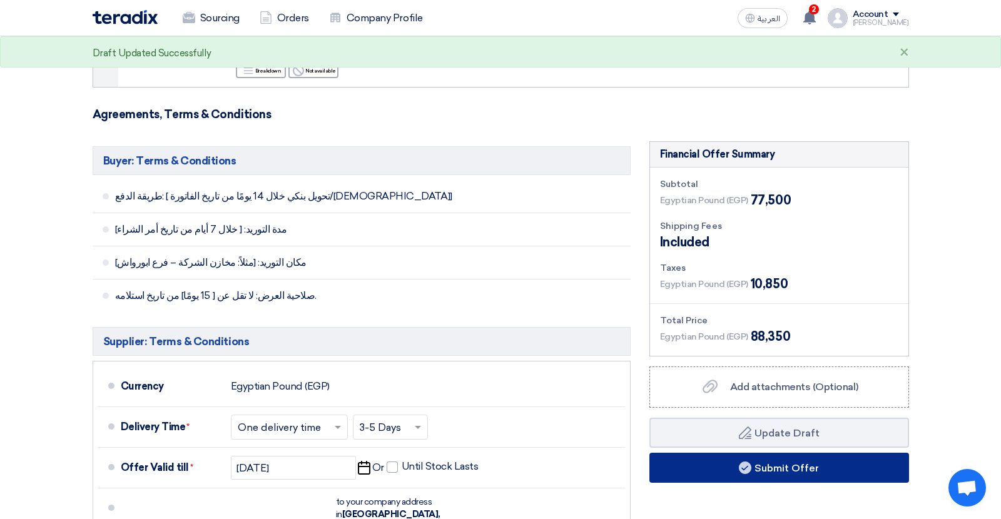
click at [703, 453] on button "Submit Offer" at bounding box center [780, 468] width 260 height 30
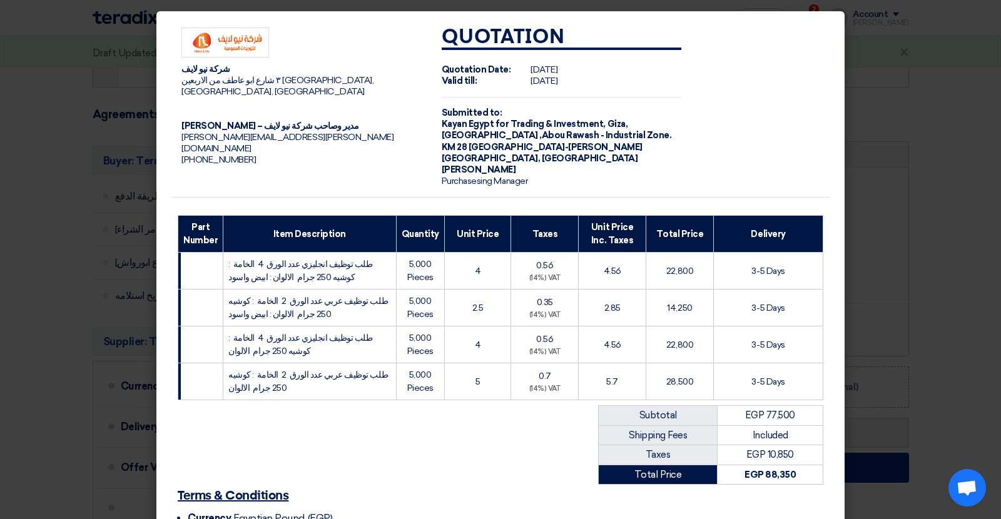
scroll to position [151, 0]
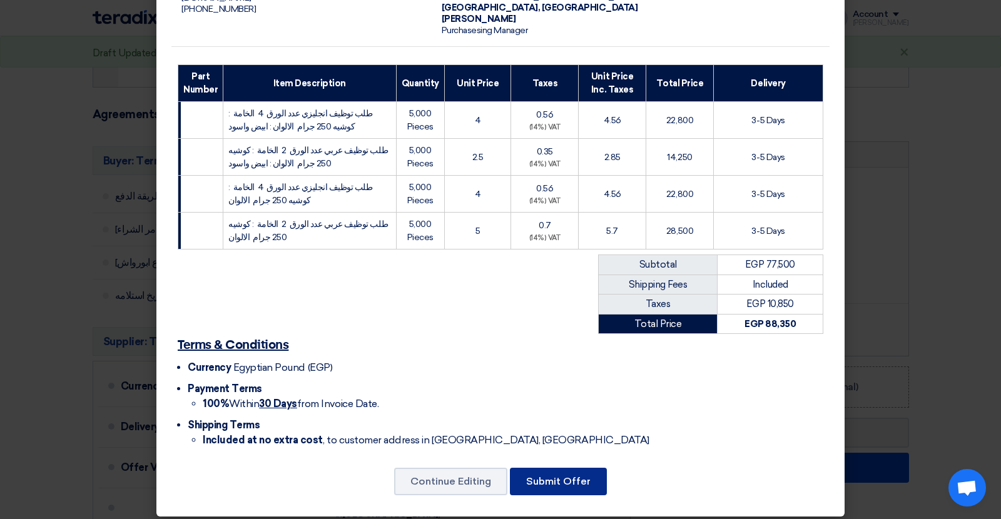
click at [576, 473] on button "Submit Offer" at bounding box center [558, 482] width 97 height 28
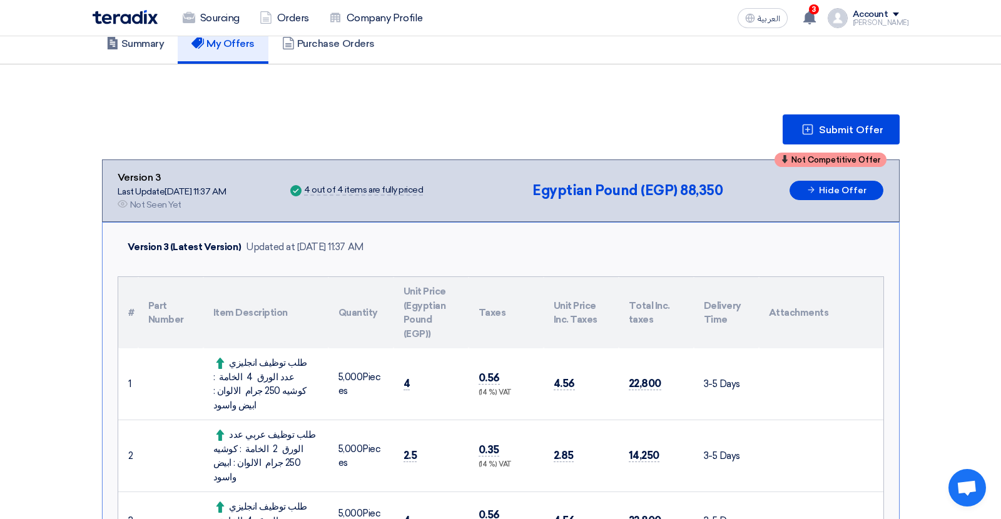
scroll to position [100, 0]
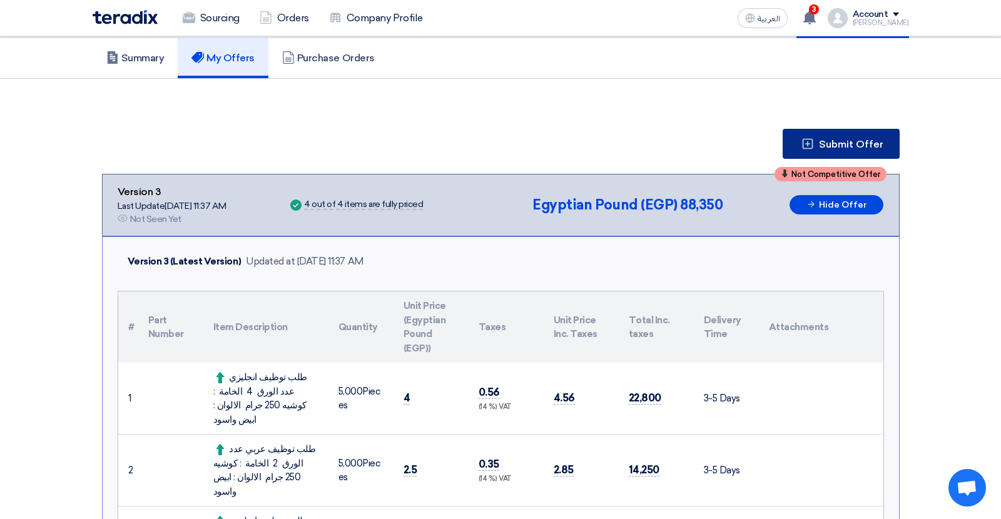
click at [825, 143] on span "Submit Offer" at bounding box center [851, 145] width 64 height 10
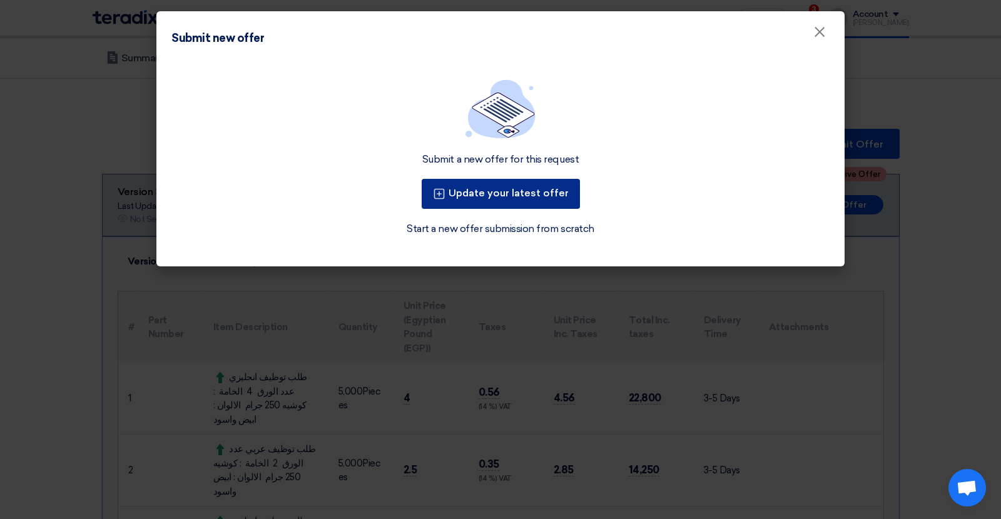
click at [541, 192] on button "Update your latest offer" at bounding box center [501, 194] width 158 height 30
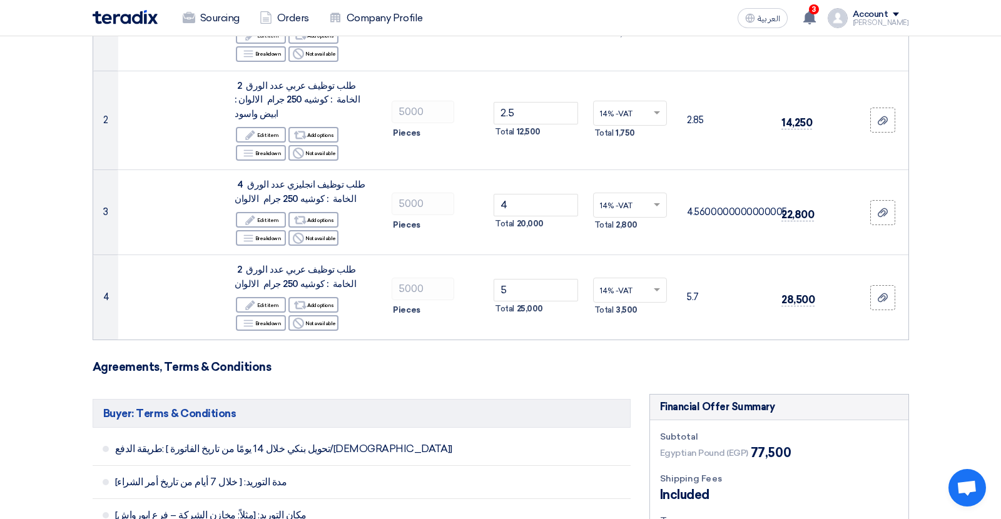
scroll to position [332, 0]
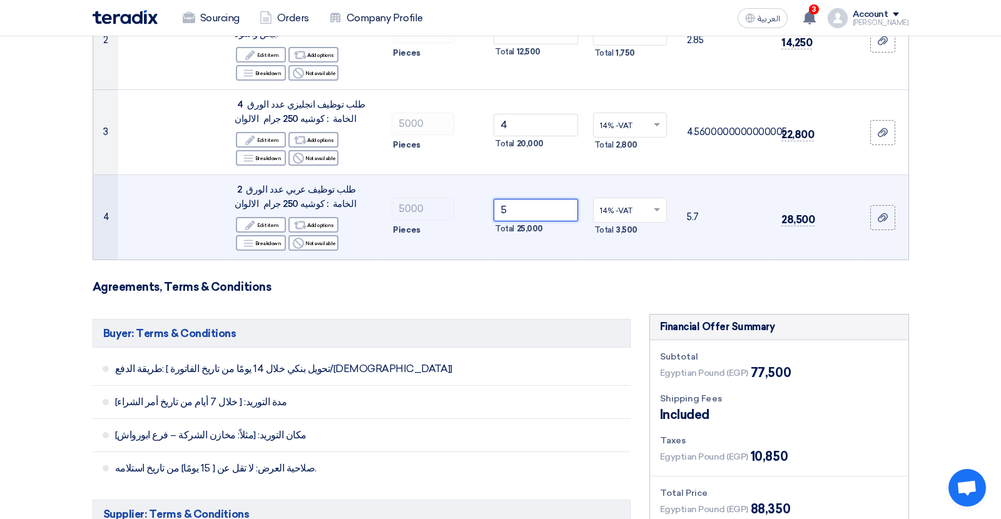
click at [504, 199] on input "5" at bounding box center [536, 210] width 84 height 23
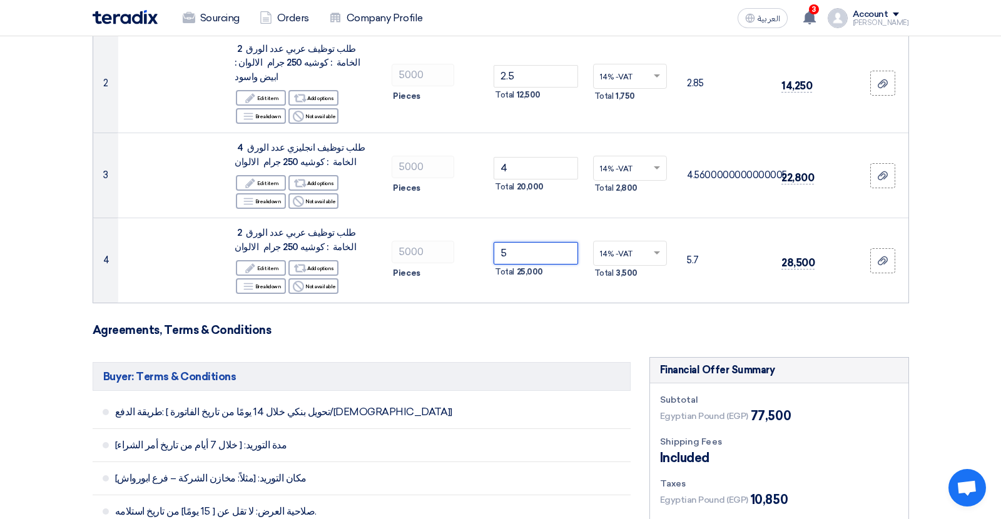
scroll to position [290, 0]
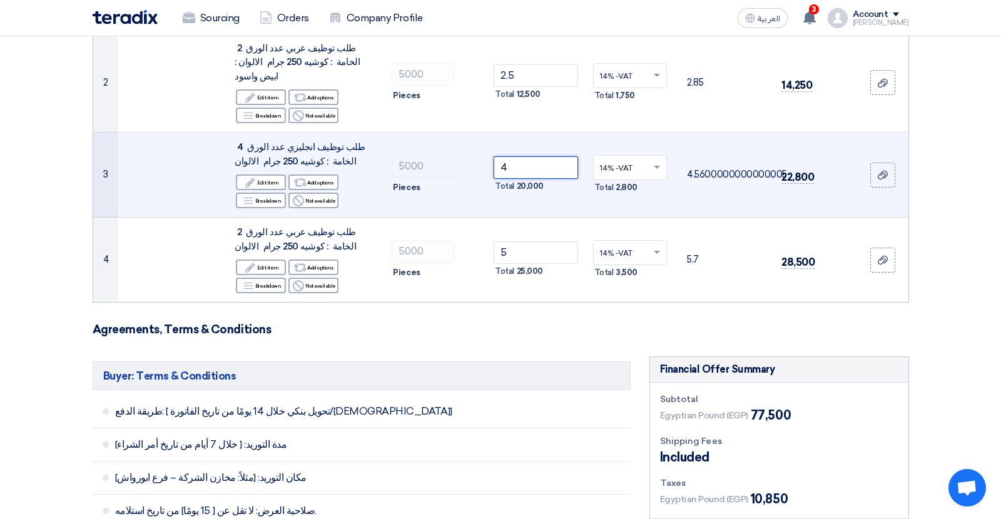
click at [504, 156] on input "4" at bounding box center [536, 167] width 84 height 23
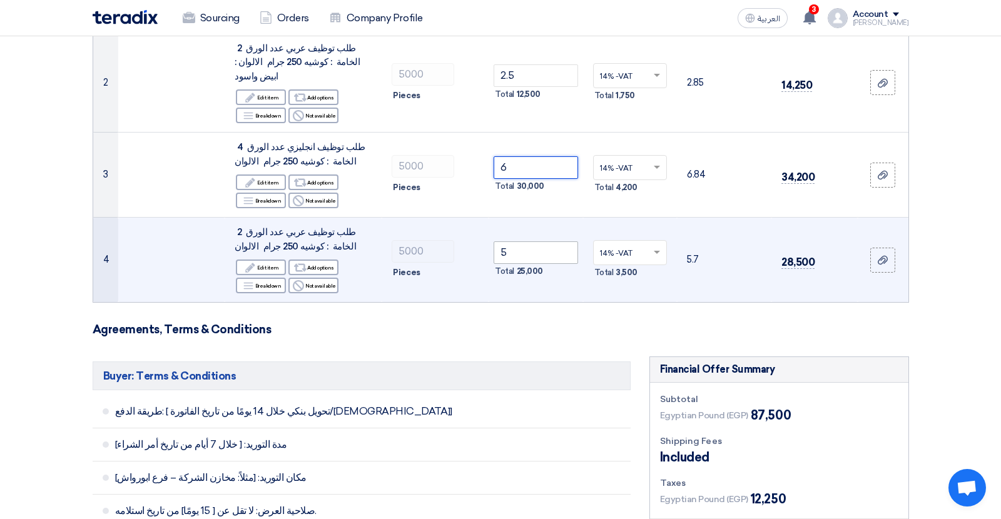
type input "6"
click at [504, 242] on input "5" at bounding box center [536, 253] width 84 height 23
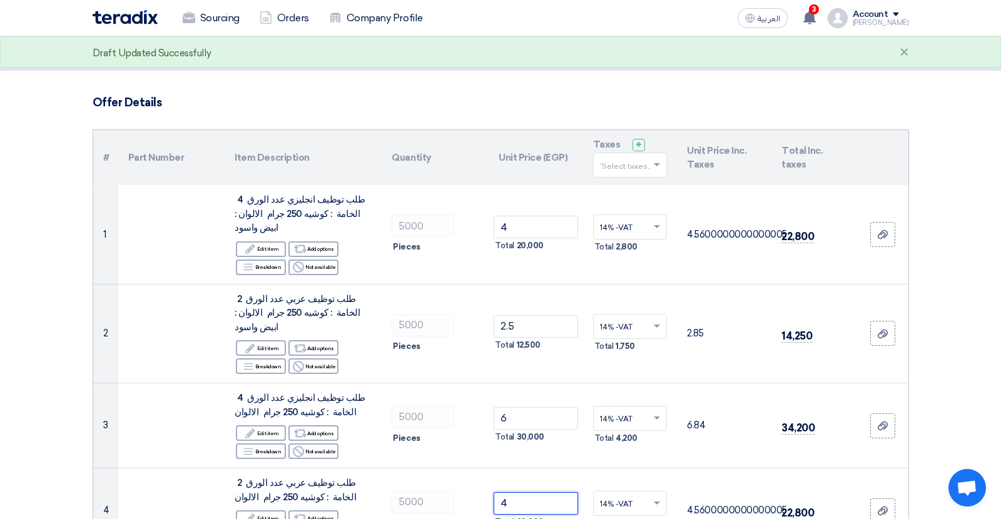
scroll to position [38, 0]
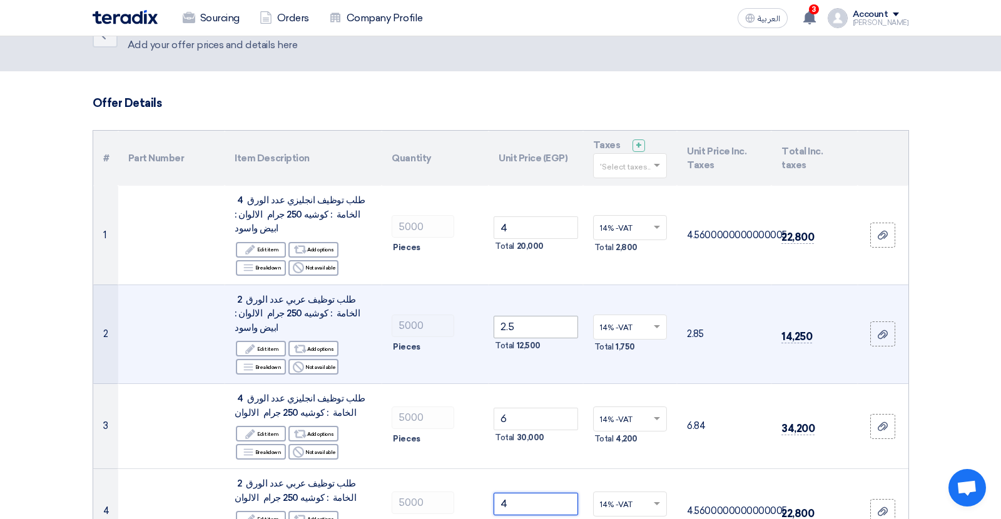
type input "4"
click at [509, 316] on input "2.5" at bounding box center [536, 327] width 84 height 23
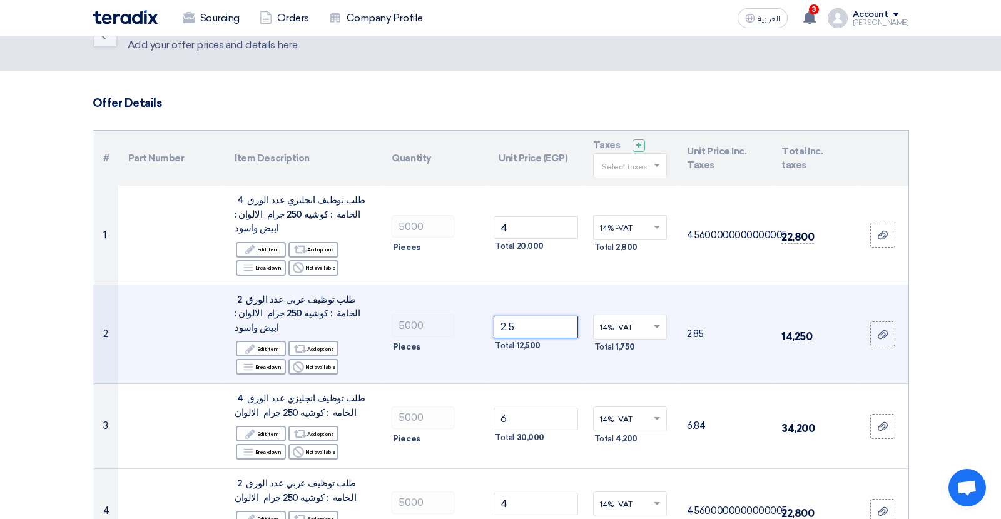
click at [509, 316] on input "2.5" at bounding box center [536, 327] width 84 height 23
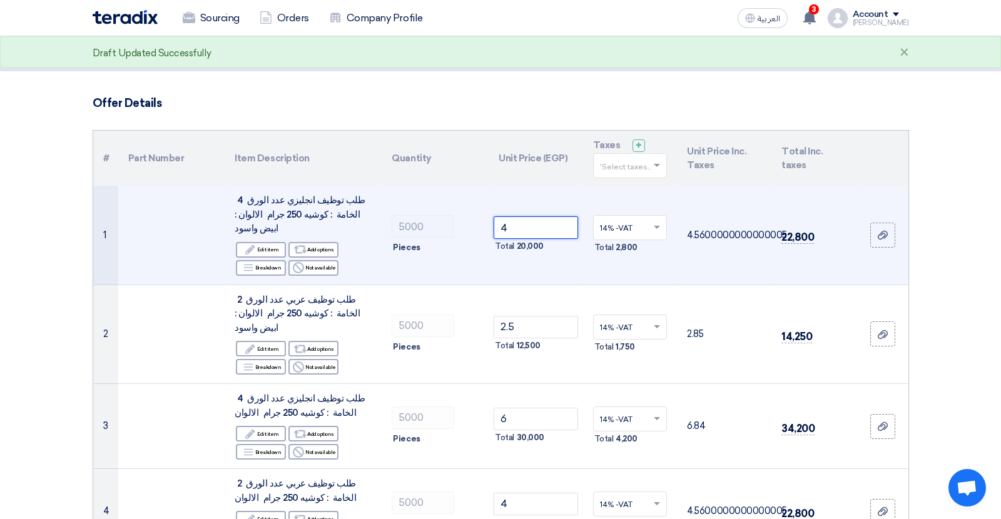
click at [503, 220] on input "4" at bounding box center [536, 228] width 84 height 23
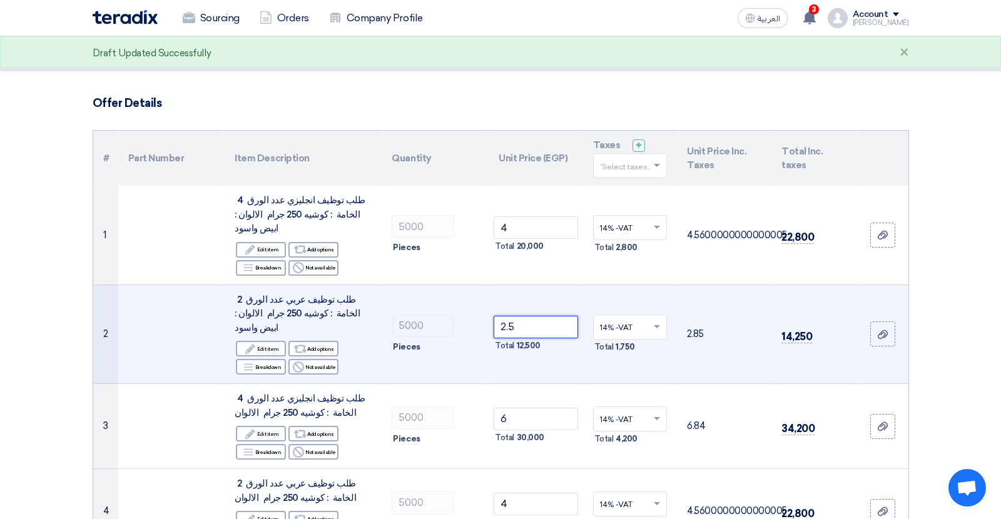
click at [508, 316] on input "2.5" at bounding box center [536, 327] width 84 height 23
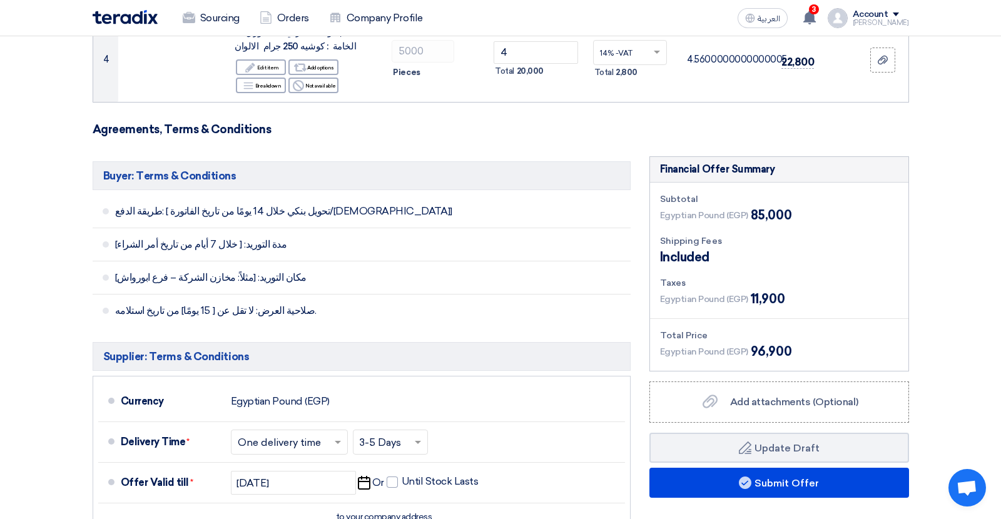
scroll to position [538, 0]
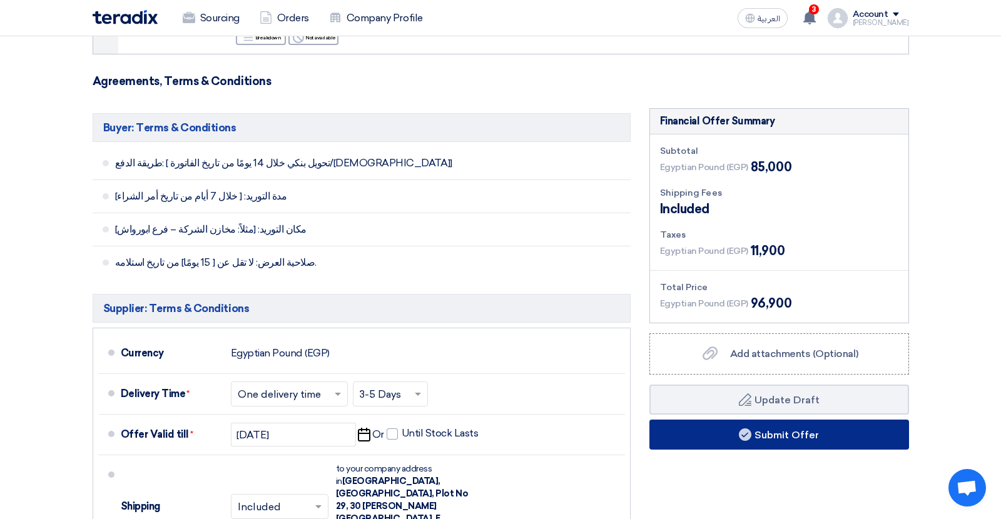
type input "3"
click at [678, 420] on button "Submit Offer" at bounding box center [780, 435] width 260 height 30
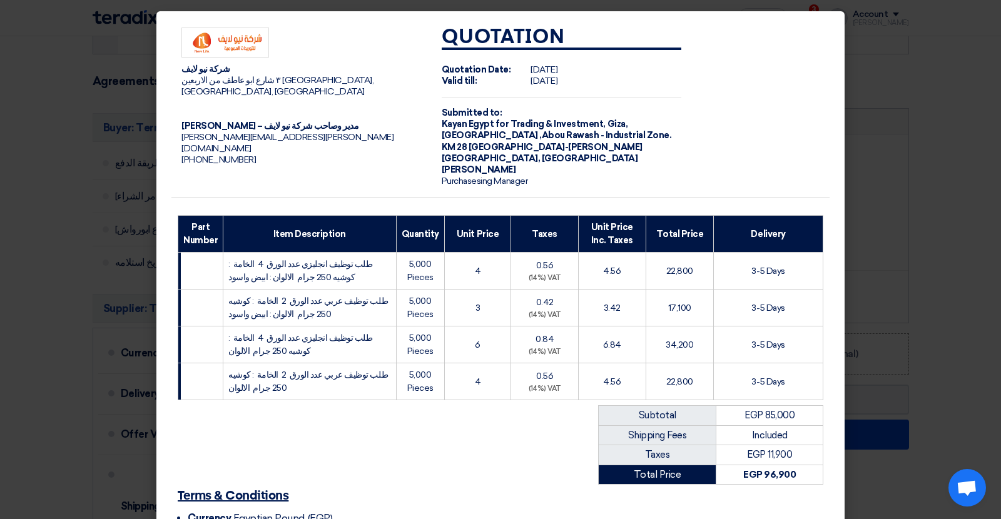
scroll to position [151, 0]
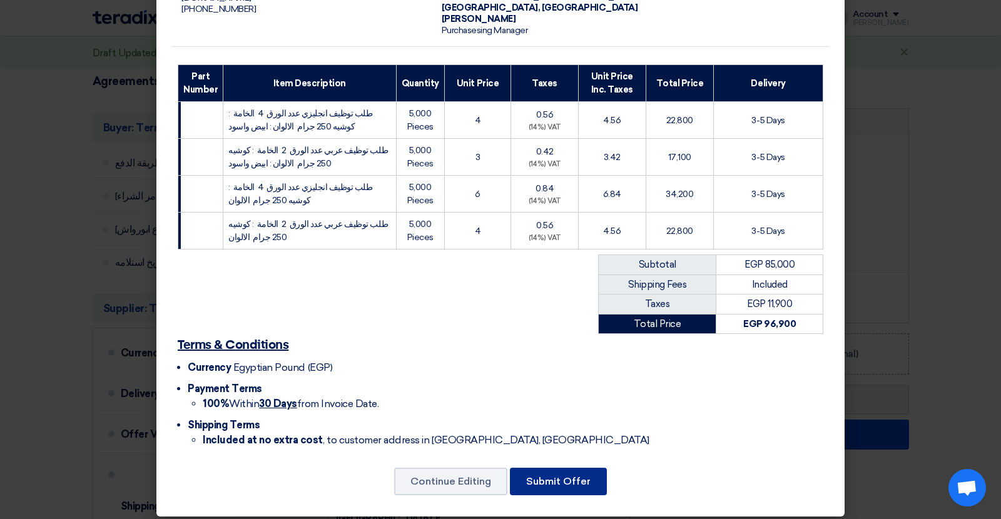
click at [566, 473] on button "Submit Offer" at bounding box center [558, 482] width 97 height 28
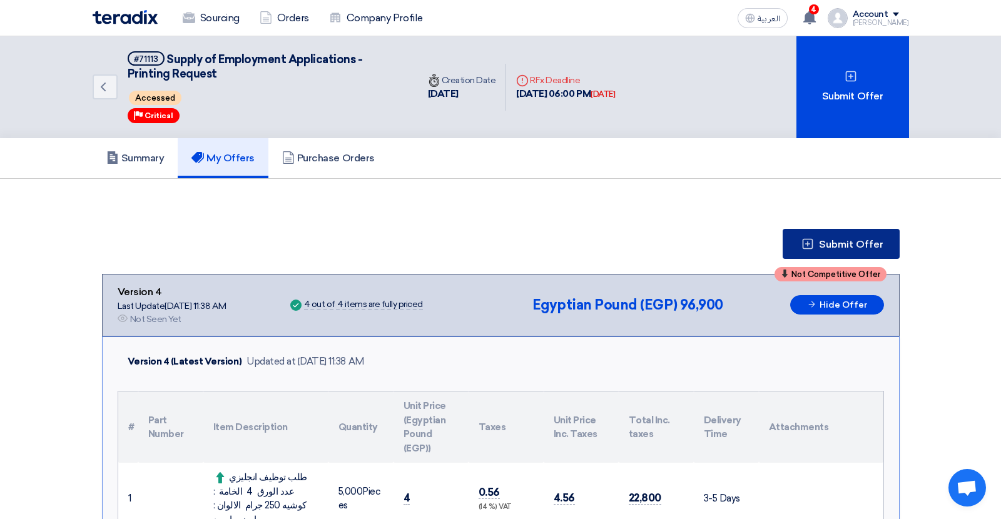
click at [833, 248] on span "Submit Offer" at bounding box center [851, 245] width 64 height 10
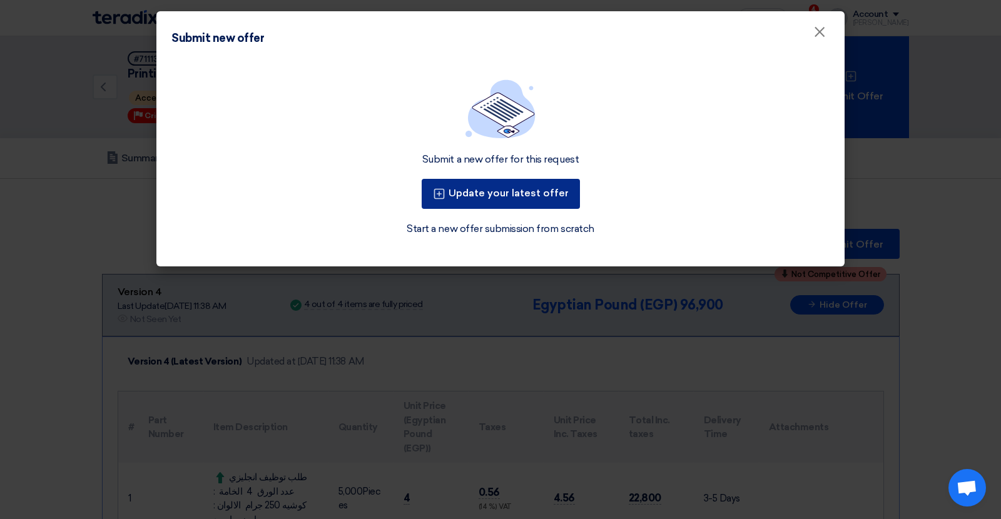
click at [519, 200] on button "Update your latest offer" at bounding box center [501, 194] width 158 height 30
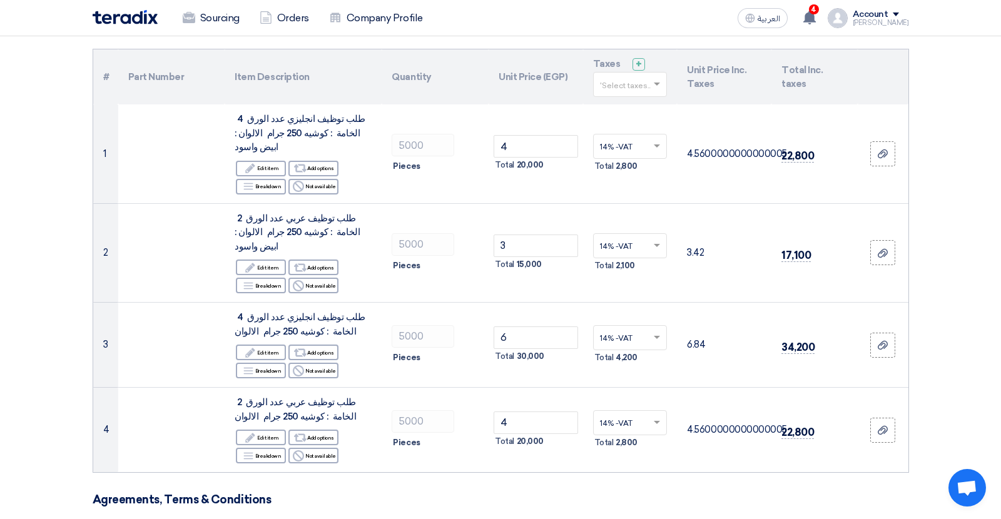
scroll to position [208, 0]
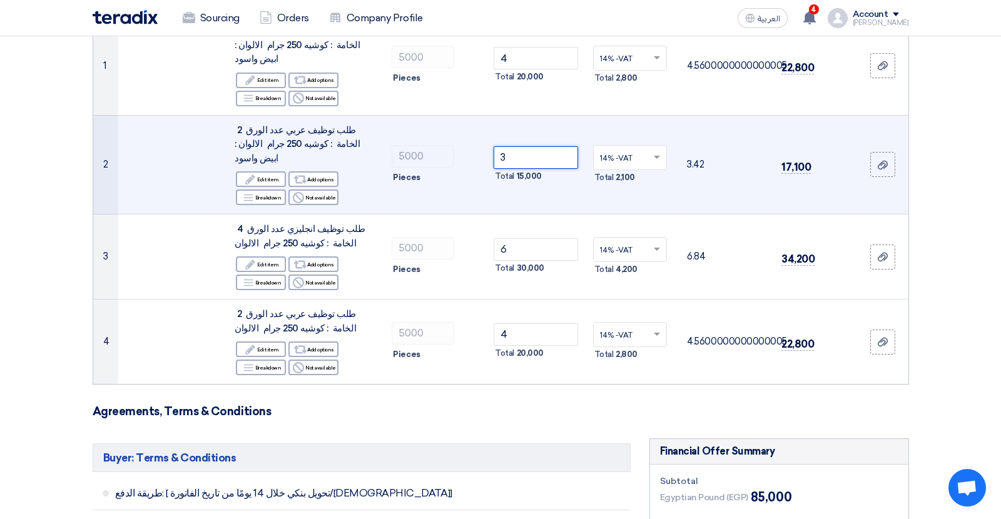
click at [503, 146] on input "3" at bounding box center [536, 157] width 84 height 23
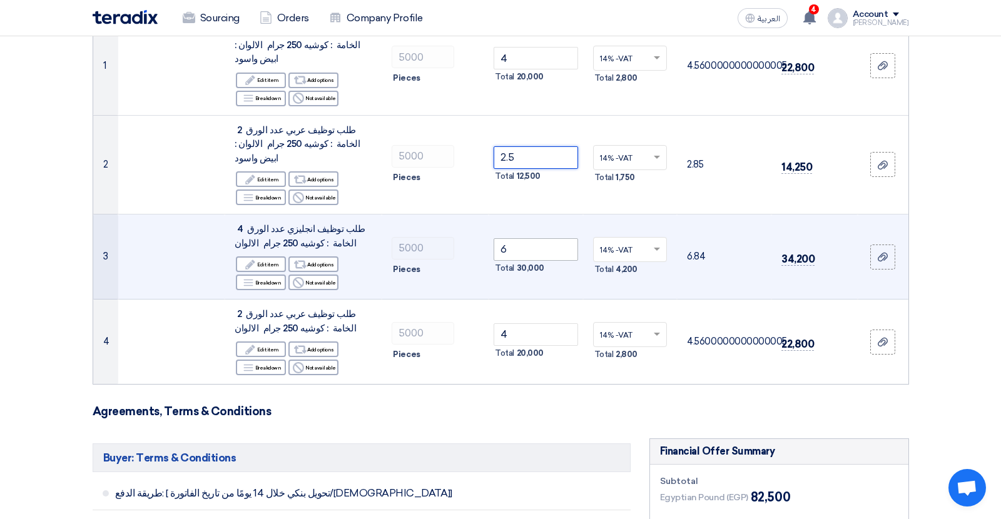
type input "2.5"
click at [504, 238] on input "6" at bounding box center [536, 249] width 84 height 23
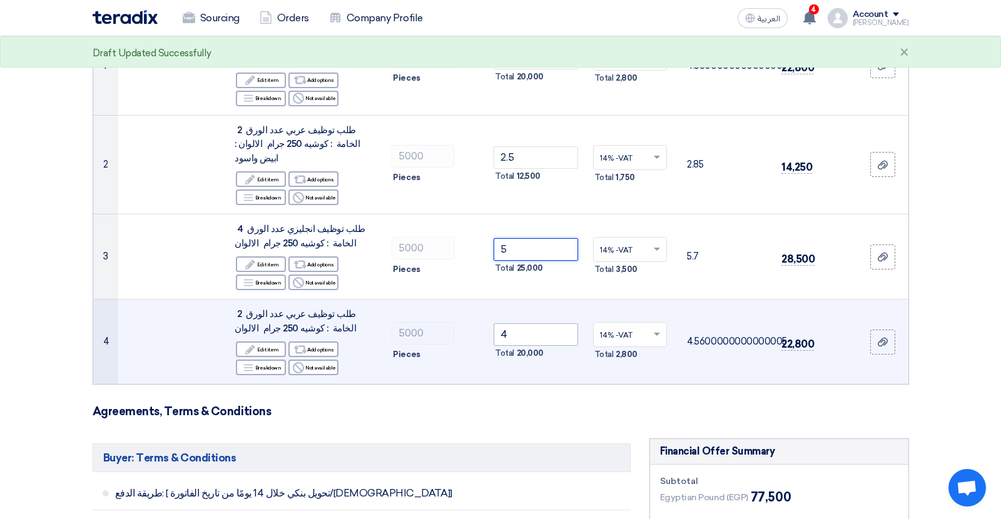
type input "5"
click at [504, 324] on input "4" at bounding box center [536, 335] width 84 height 23
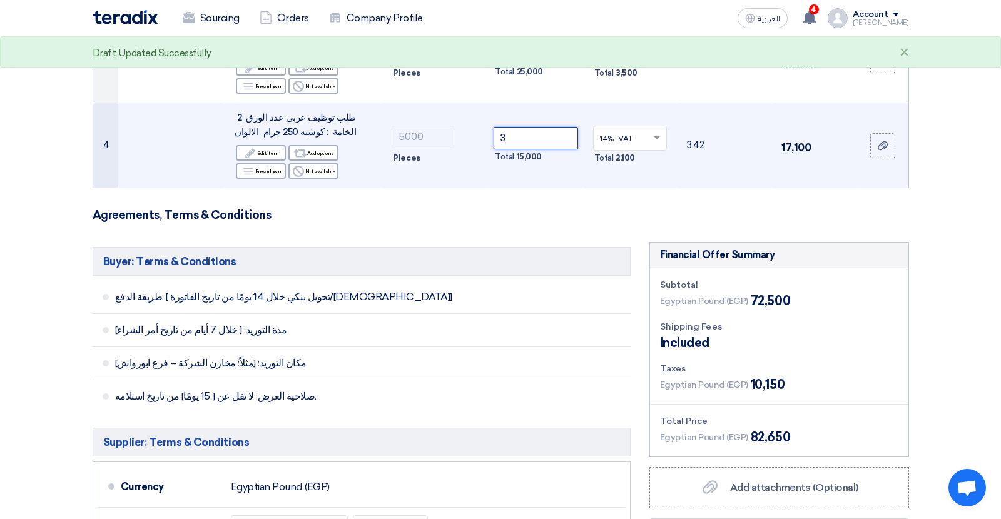
scroll to position [658, 0]
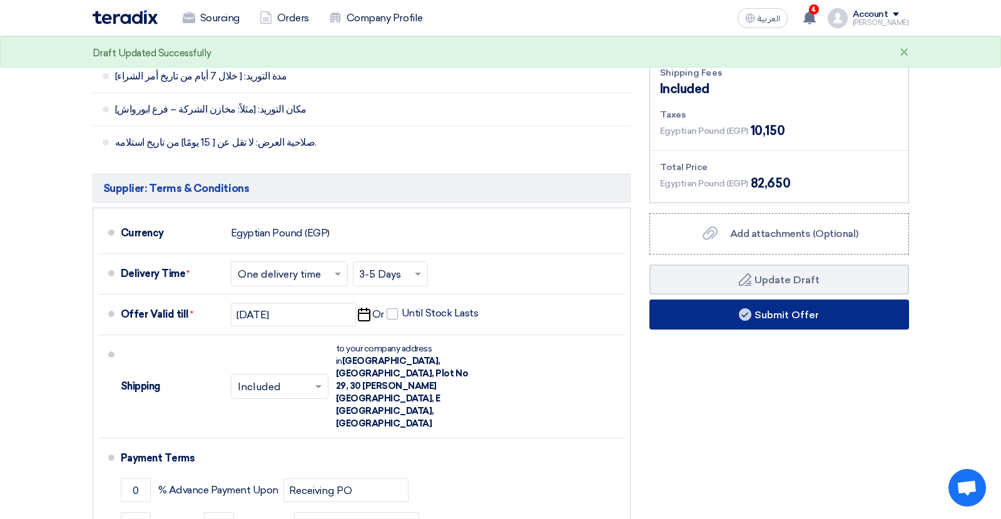
type input "3"
click at [692, 300] on button "Submit Offer" at bounding box center [780, 315] width 260 height 30
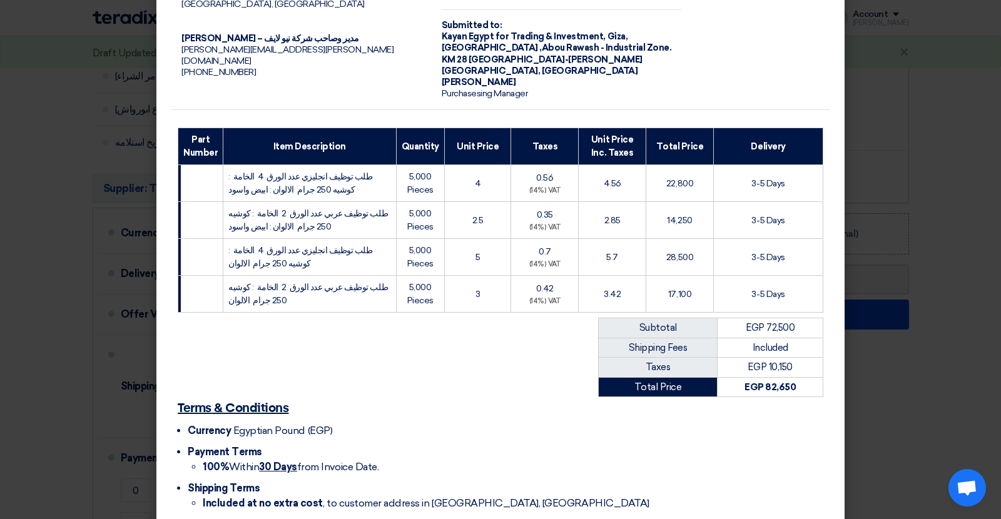
scroll to position [151, 0]
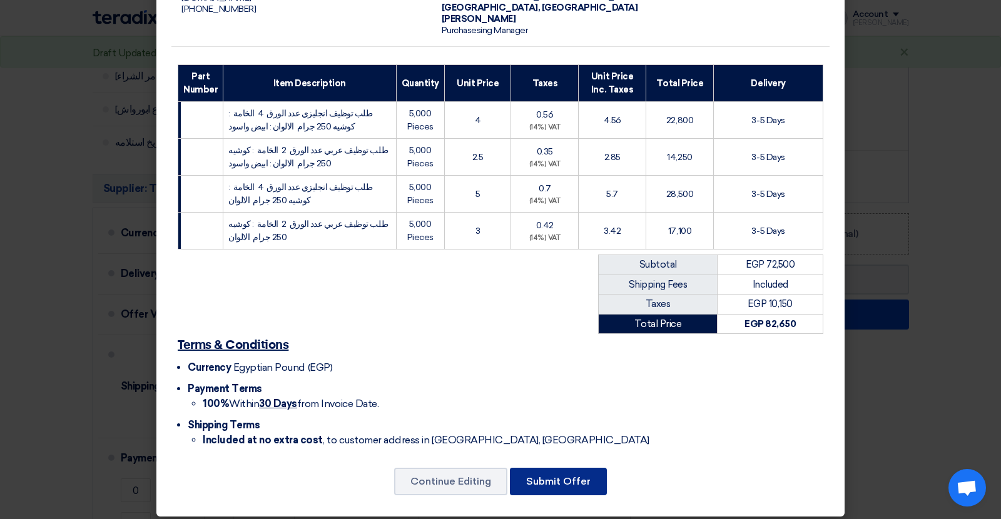
click at [567, 471] on button "Submit Offer" at bounding box center [558, 482] width 97 height 28
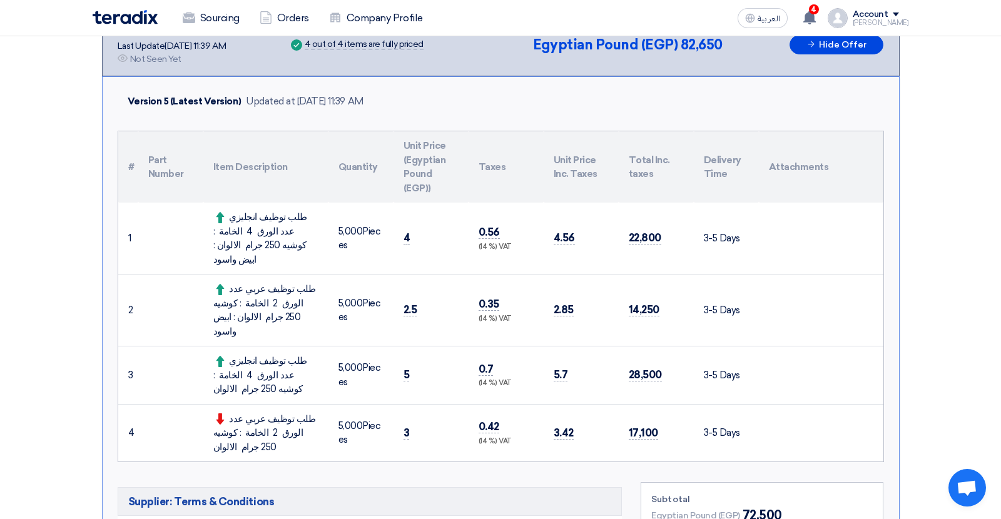
scroll to position [336, 0]
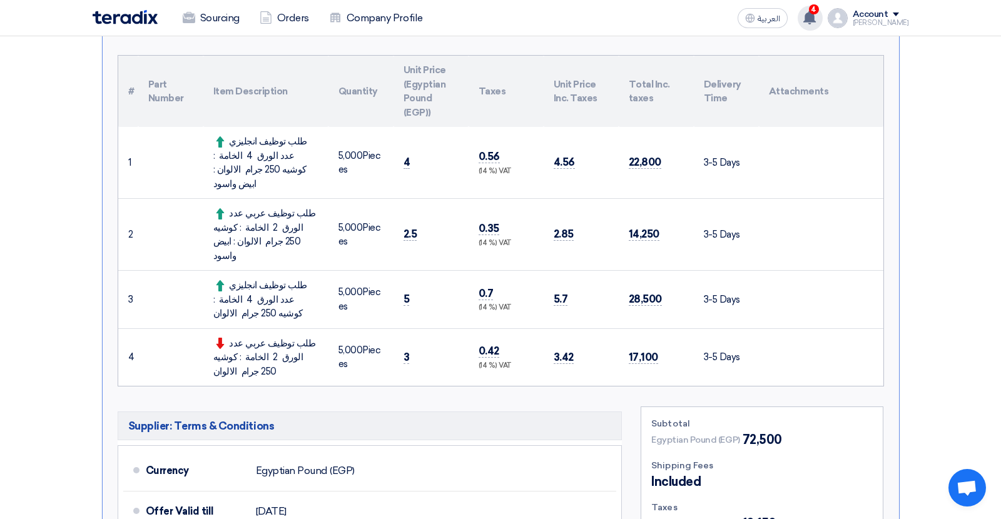
click at [816, 14] on use at bounding box center [810, 18] width 13 height 14
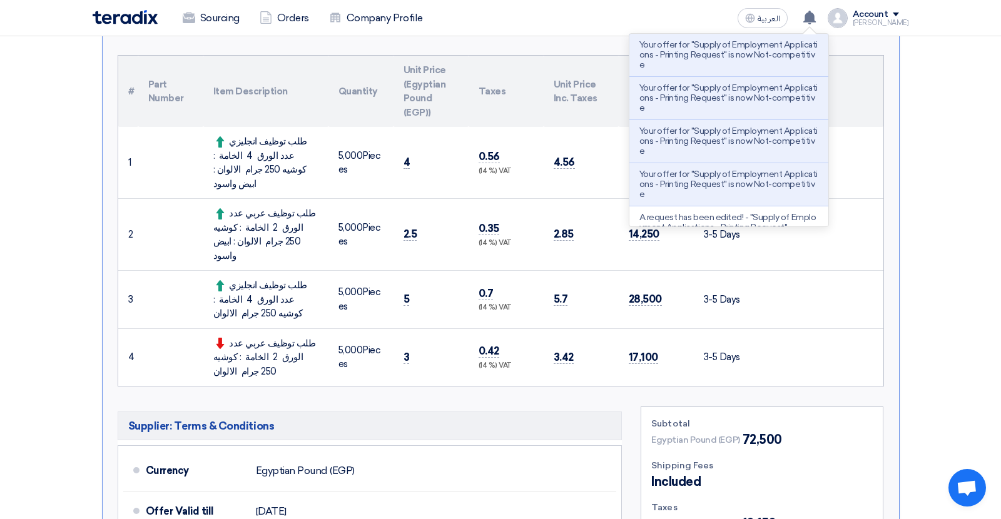
click at [938, 176] on section "Submit Offer Competitive Offer Version 5 Last Update [DATE] 11:39 AM Offer is S…" at bounding box center [500, 440] width 1001 height 1194
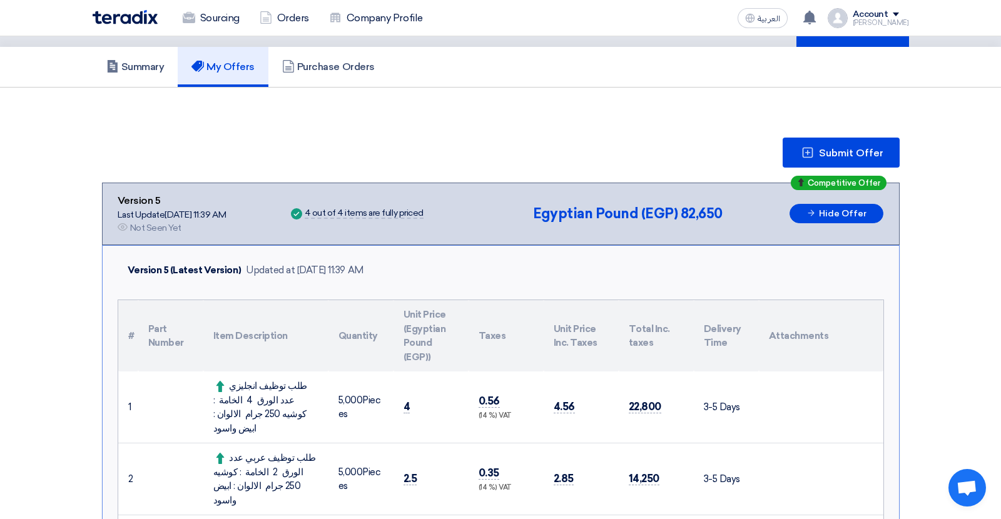
scroll to position [0, 0]
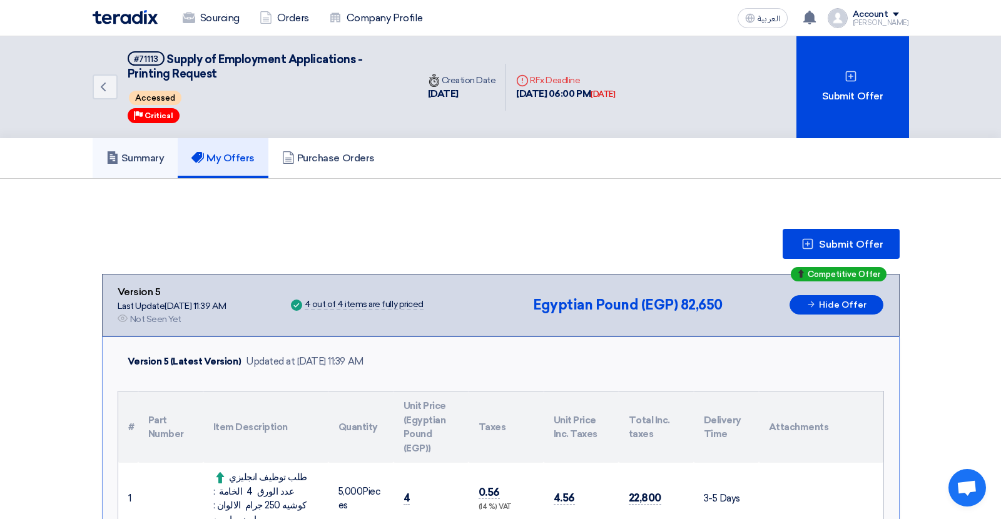
click at [140, 163] on link "Summary" at bounding box center [136, 158] width 86 height 40
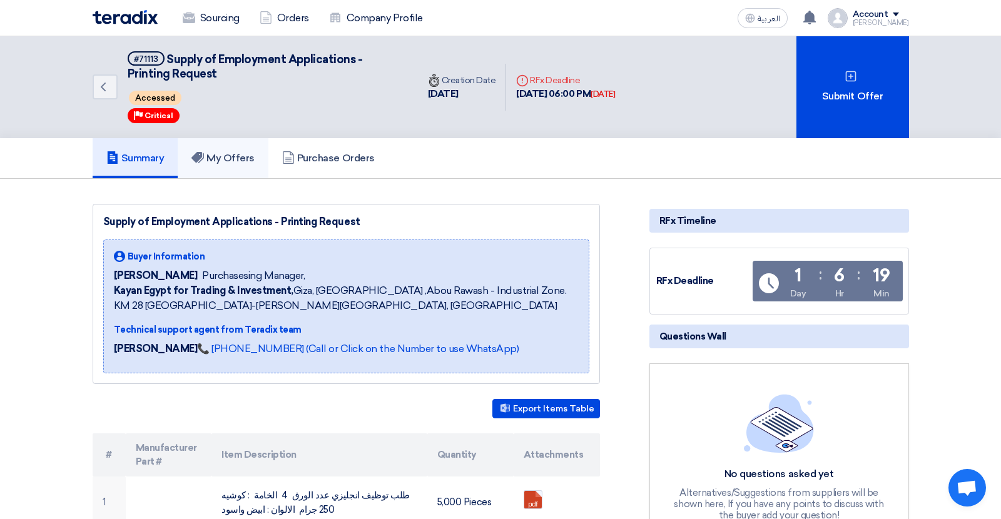
click at [217, 152] on h5 "My Offers" at bounding box center [223, 158] width 63 height 13
